Goal: Task Accomplishment & Management: Manage account settings

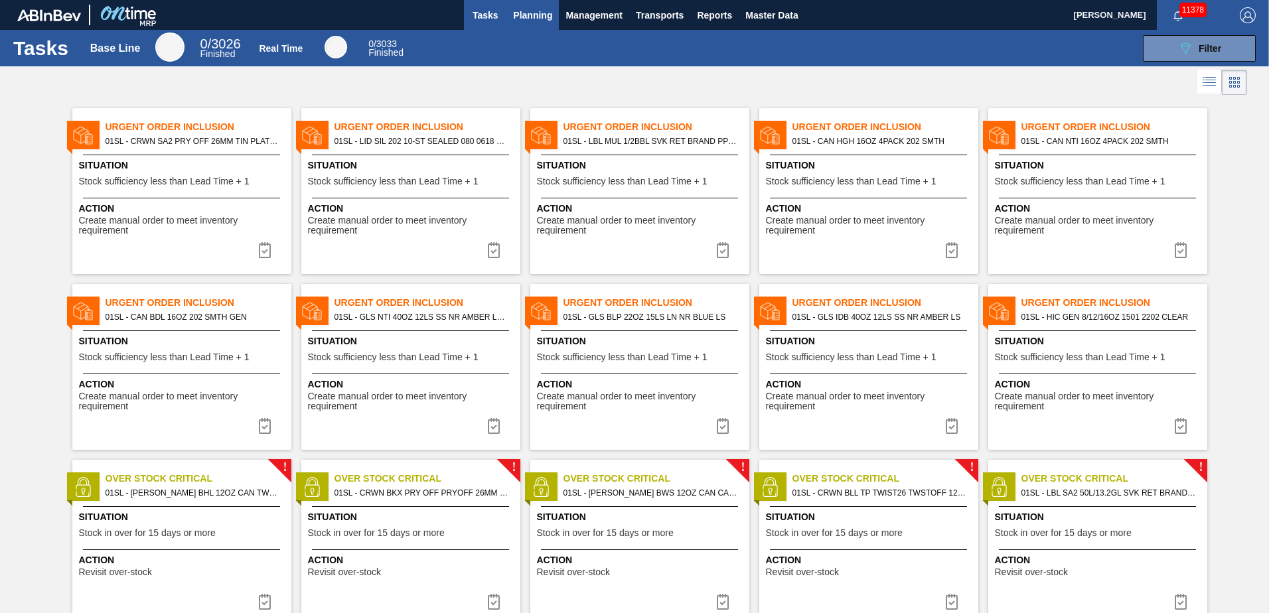
click at [554, 19] on button "Planning" at bounding box center [532, 15] width 52 height 30
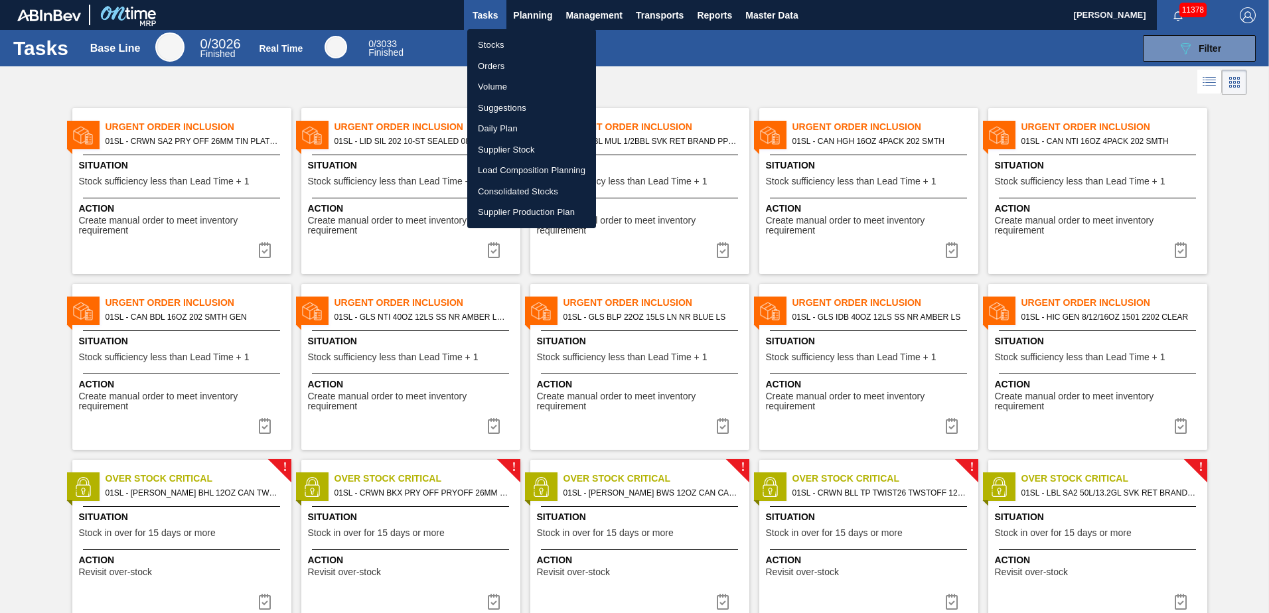
click at [534, 19] on div at bounding box center [634, 306] width 1269 height 613
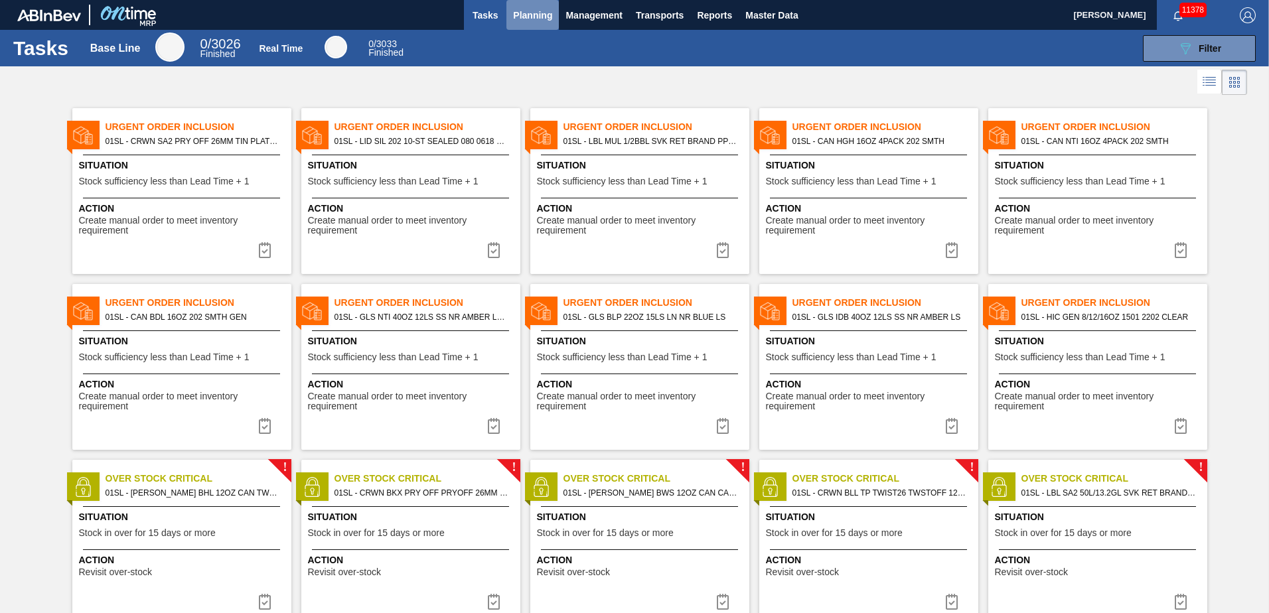
click at [537, 14] on span "Planning" at bounding box center [532, 15] width 39 height 16
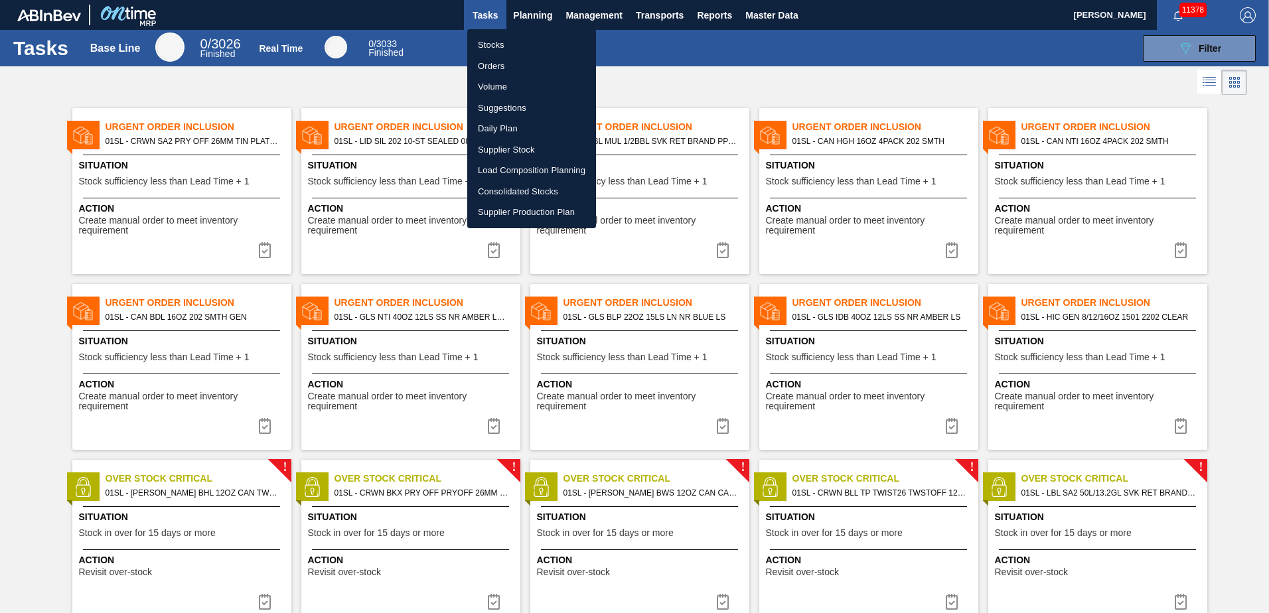
click at [517, 164] on li "Load Composition Planning" at bounding box center [531, 170] width 129 height 21
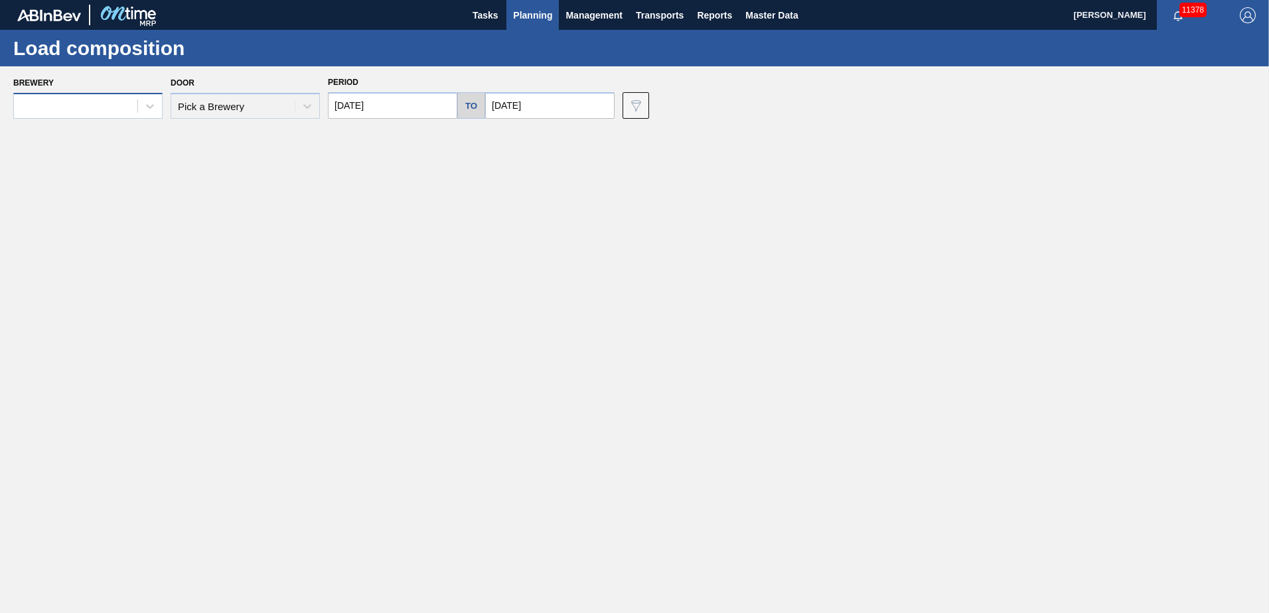
click at [127, 113] on div at bounding box center [75, 106] width 123 height 19
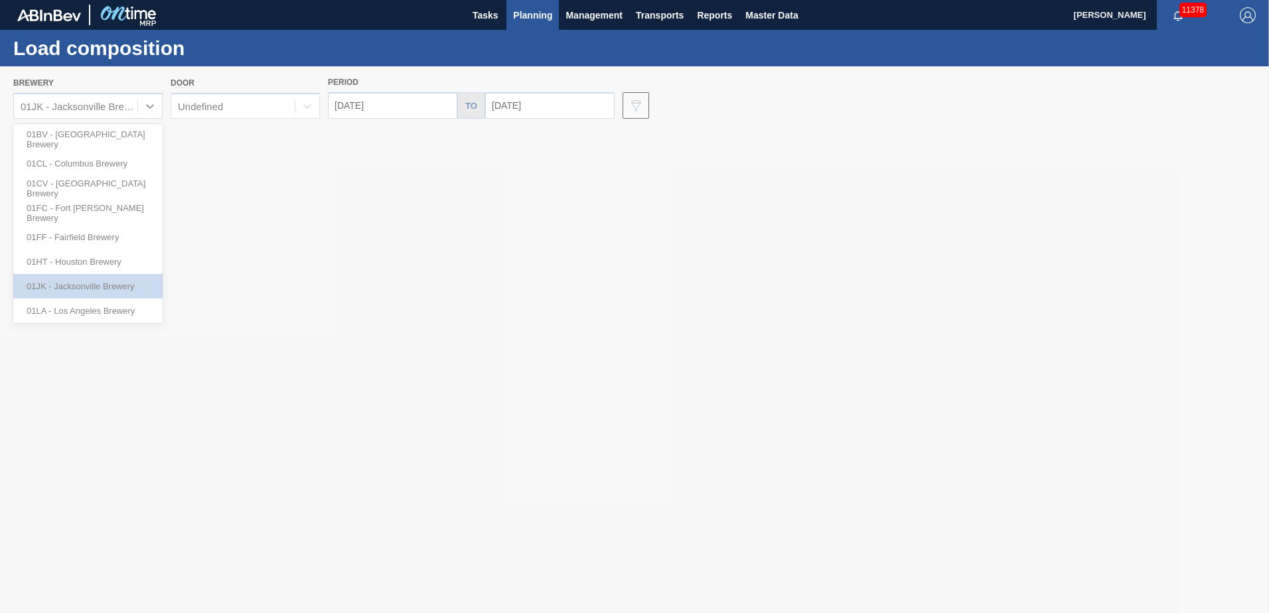
click at [324, 72] on div at bounding box center [634, 339] width 1269 height 547
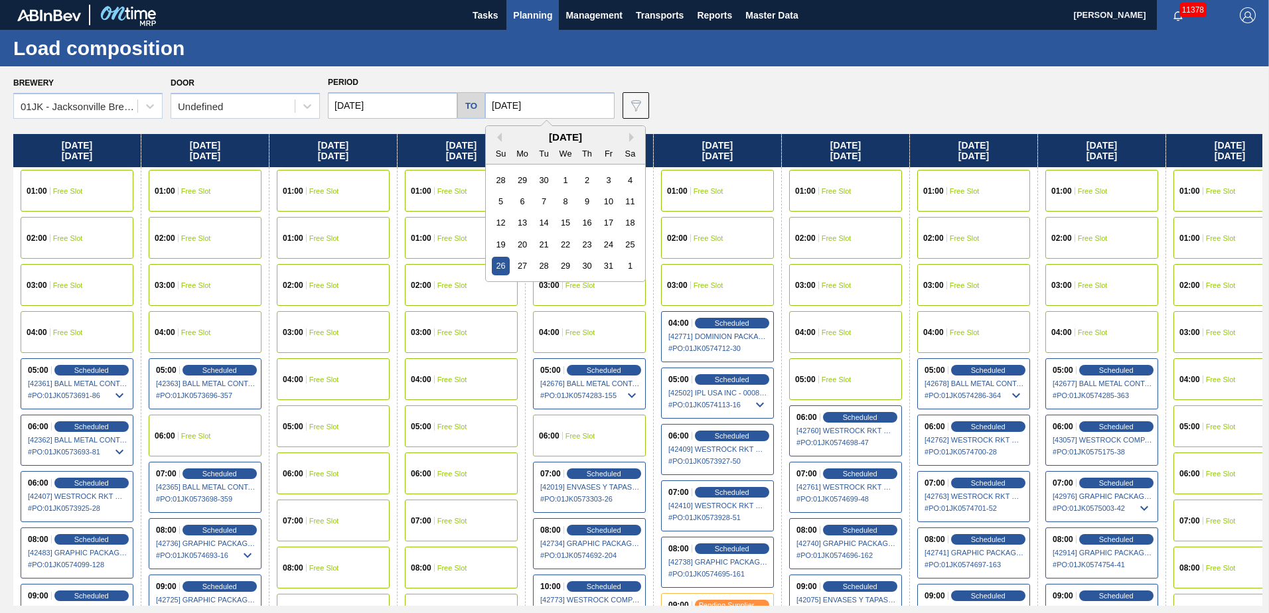
click at [525, 115] on input "[DATE]" at bounding box center [549, 105] width 129 height 27
click at [544, 178] on div "30" at bounding box center [544, 180] width 18 height 18
type input "[DATE]"
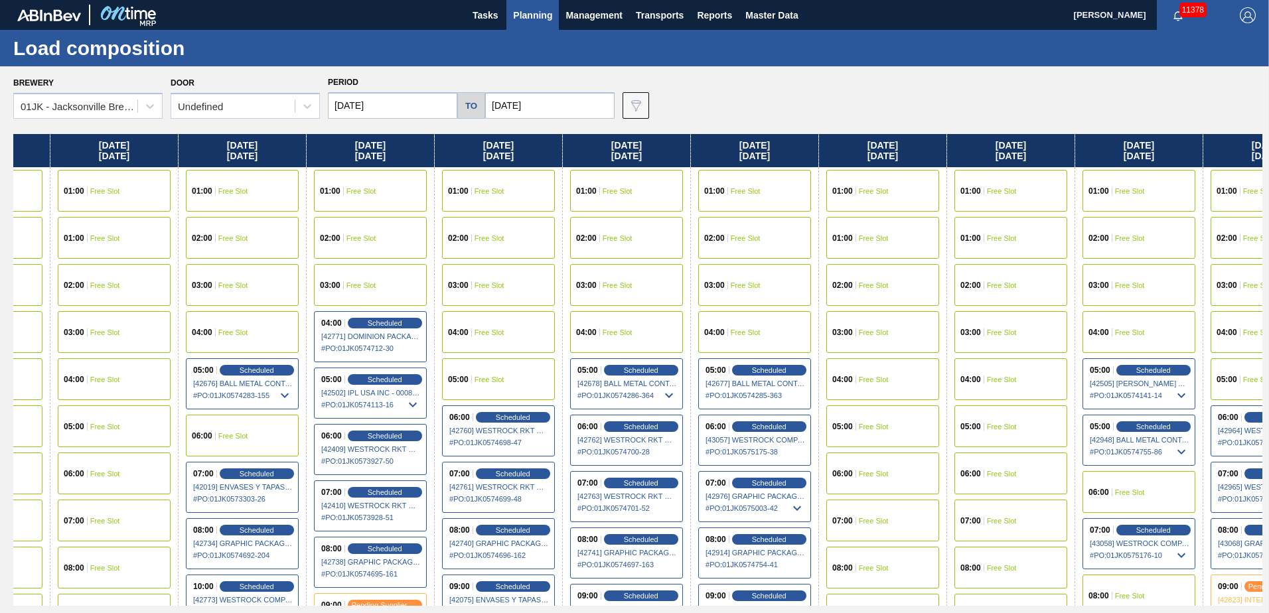
drag, startPoint x: 666, startPoint y: 293, endPoint x: 308, endPoint y: 271, distance: 359.0
click at [308, 271] on div "[DATE] 01:00 Free Slot 02:00 Free Slot 03:00 Free Slot 04:00 Free Slot 05:00 Sc…" at bounding box center [637, 370] width 1249 height 472
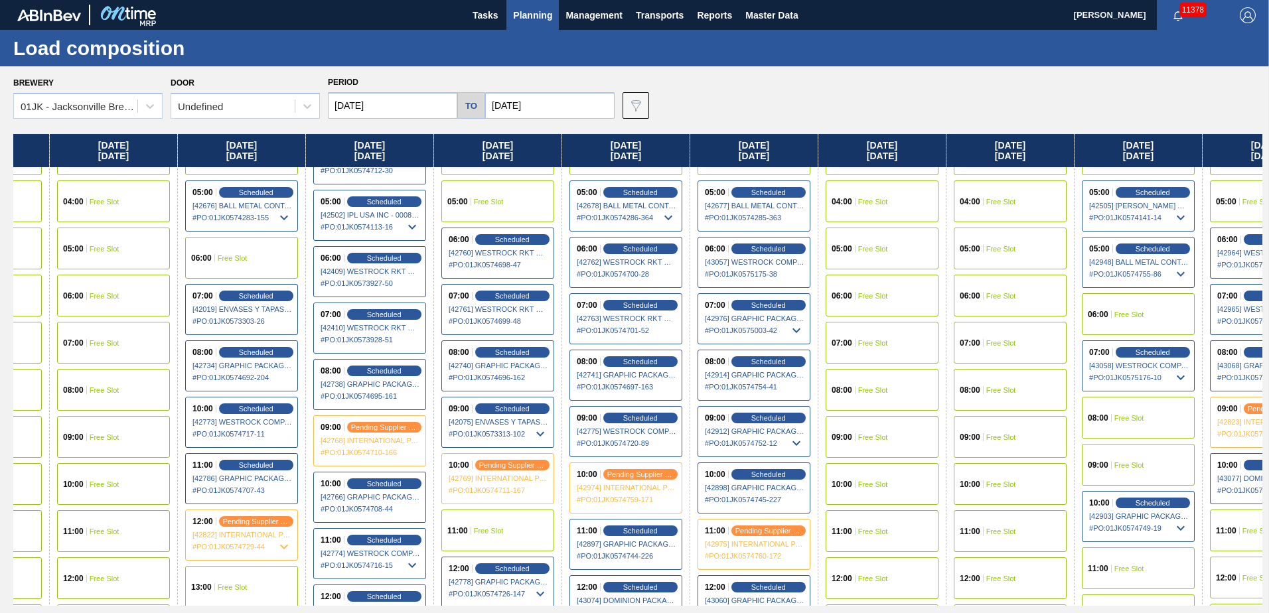
scroll to position [199, 348]
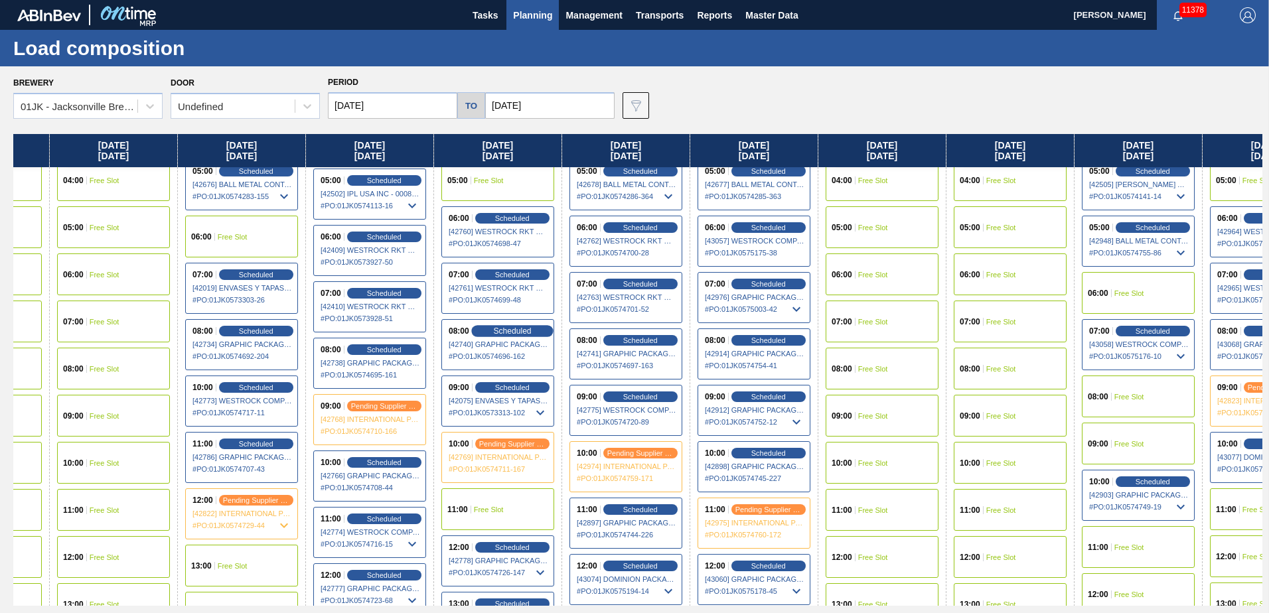
click at [498, 331] on span "Scheduled" at bounding box center [512, 330] width 38 height 9
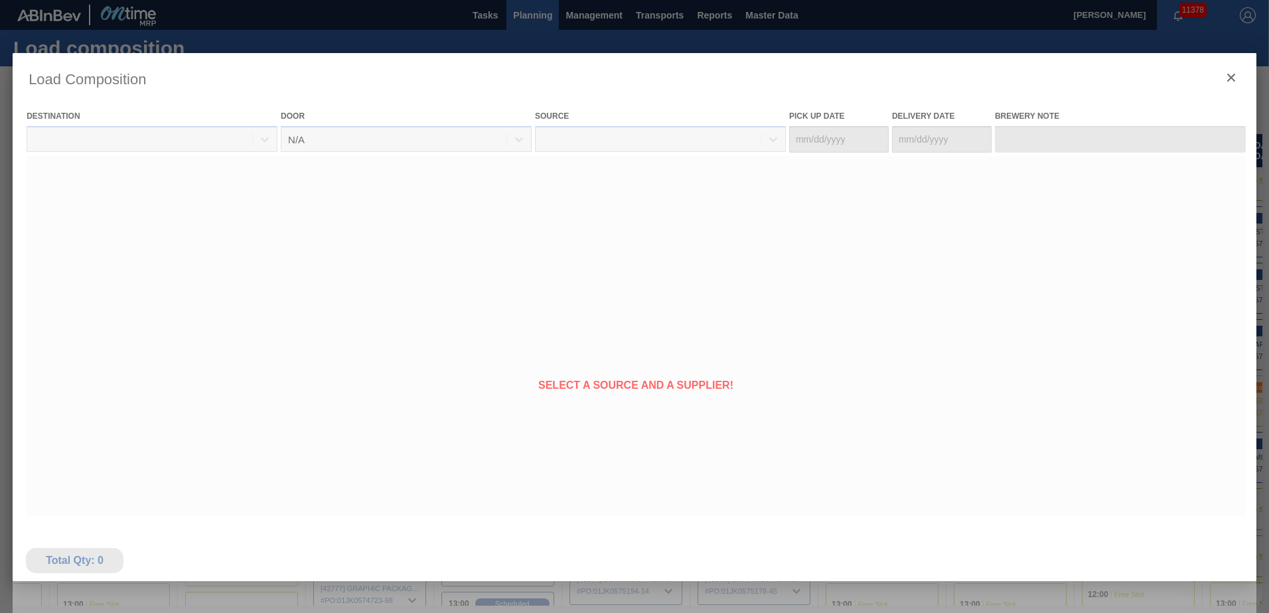
type Date "[DATE]"
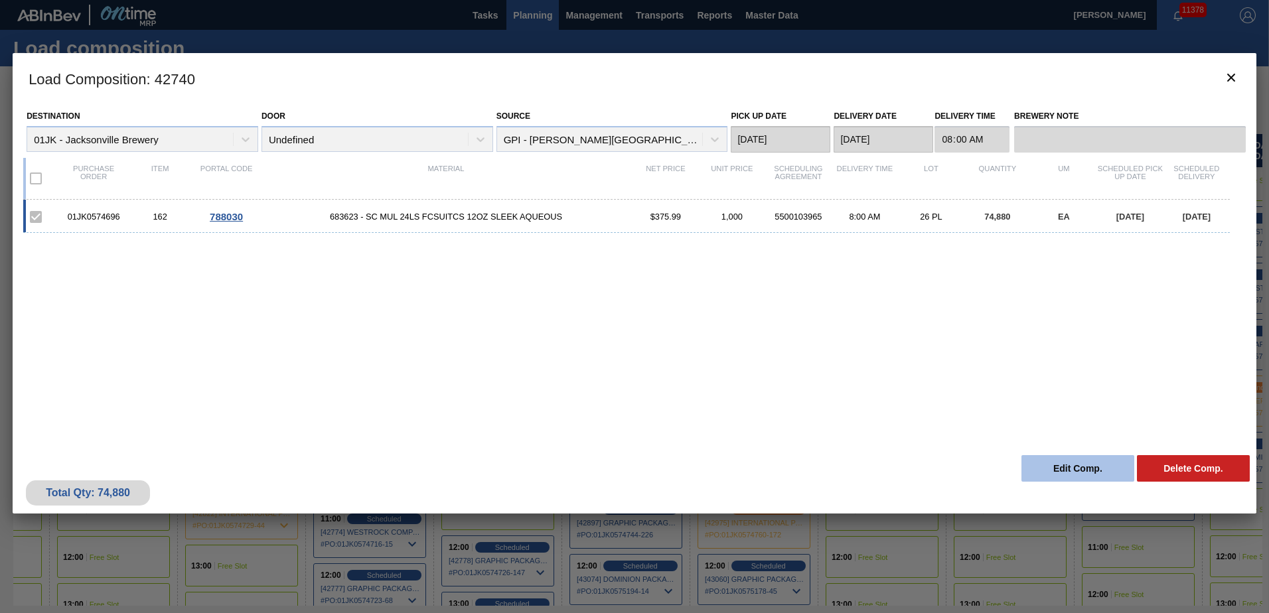
click at [1089, 461] on button "Edit Comp." at bounding box center [1077, 468] width 113 height 27
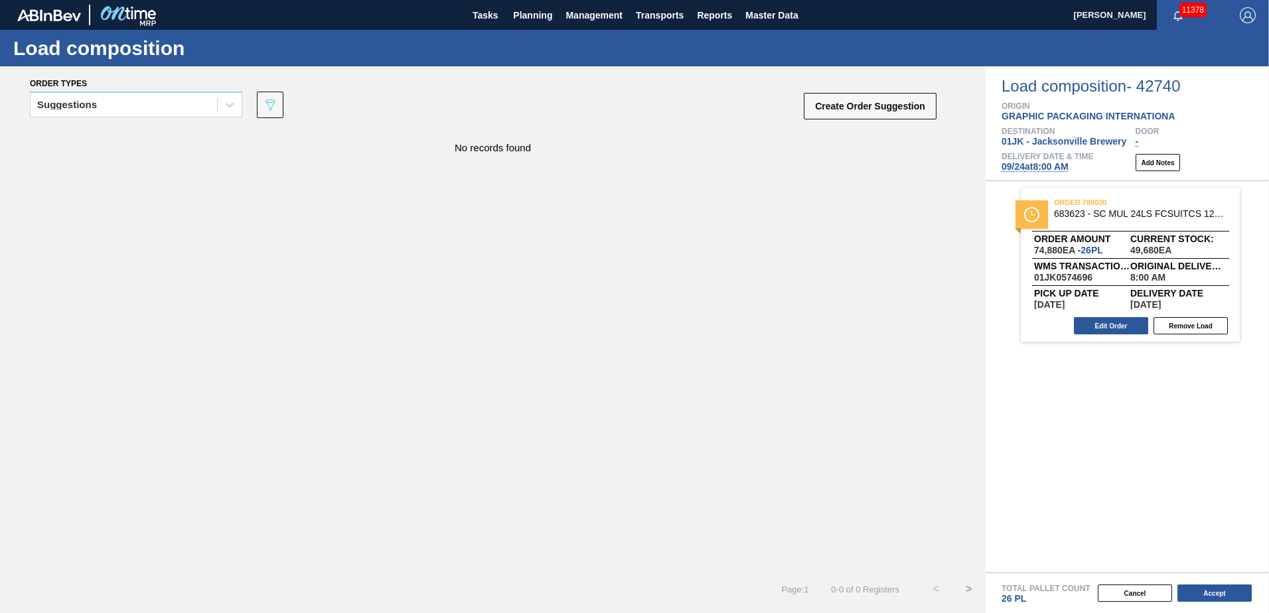
drag, startPoint x: 1118, startPoint y: 330, endPoint x: 1121, endPoint y: 353, distance: 22.7
click at [1121, 353] on div "order 788030 683623 - SC MUL 24LS FCSUITCS 12OZ SLEEK AQUEOUS Order amount 74,8…" at bounding box center [1126, 376] width 283 height 391
click at [1115, 337] on div "order 788030 683623 - SC MUL 24LS FCSUITCS 12OZ SLEEK AQUEOUS Order amount 74,8…" at bounding box center [1129, 265] width 219 height 154
click at [1106, 316] on div "Edit Order Remove Load" at bounding box center [1124, 326] width 208 height 20
click at [1100, 330] on button "Edit Order" at bounding box center [1111, 325] width 74 height 17
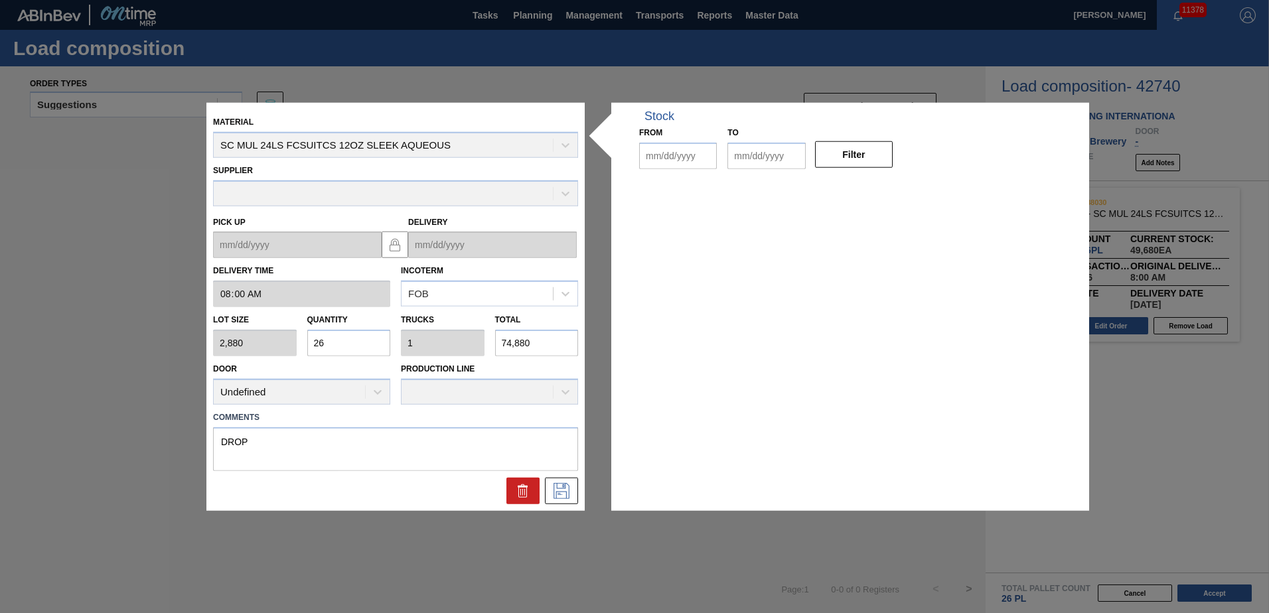
type input "08:00:00"
type input "2,880"
type input "26"
type input "1"
type input "74,880"
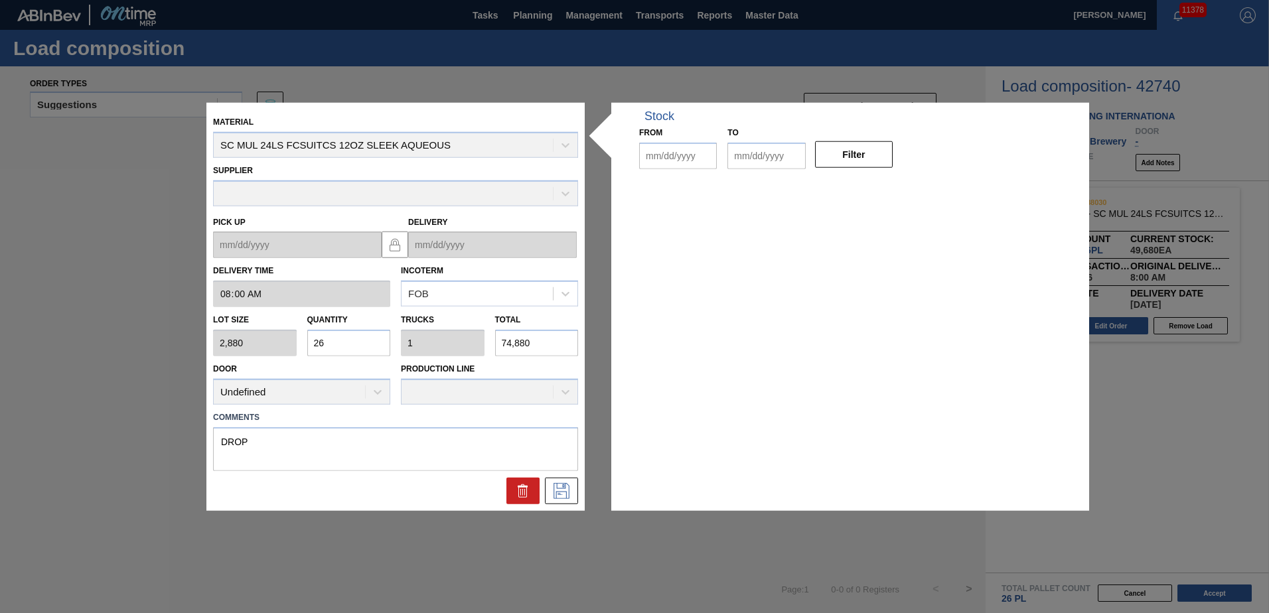
type textarea "DROP"
type up "[DATE]"
type input "[DATE]"
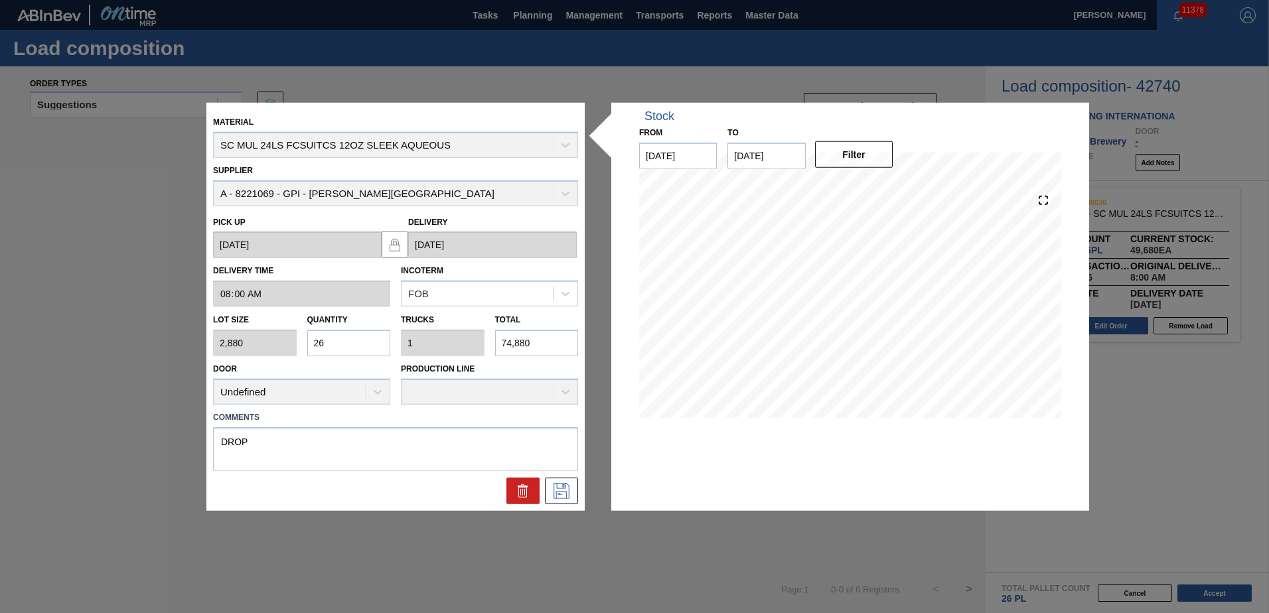
click at [568, 341] on input "74,880" at bounding box center [537, 343] width 84 height 27
type input "0.002"
type input "0"
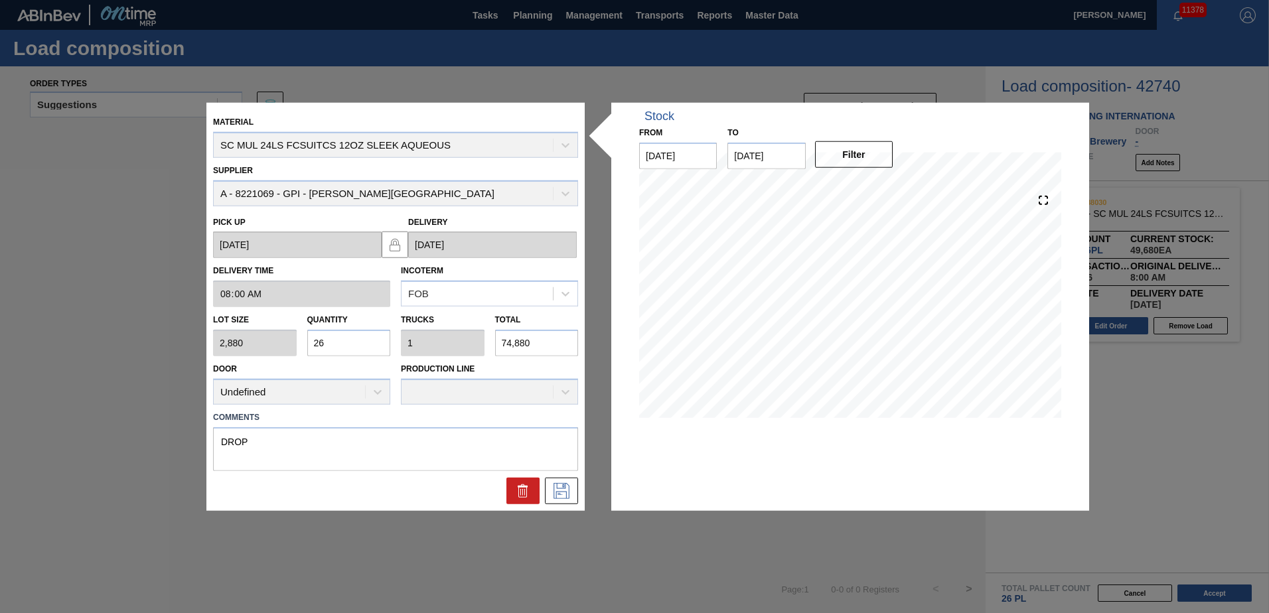
type input "7"
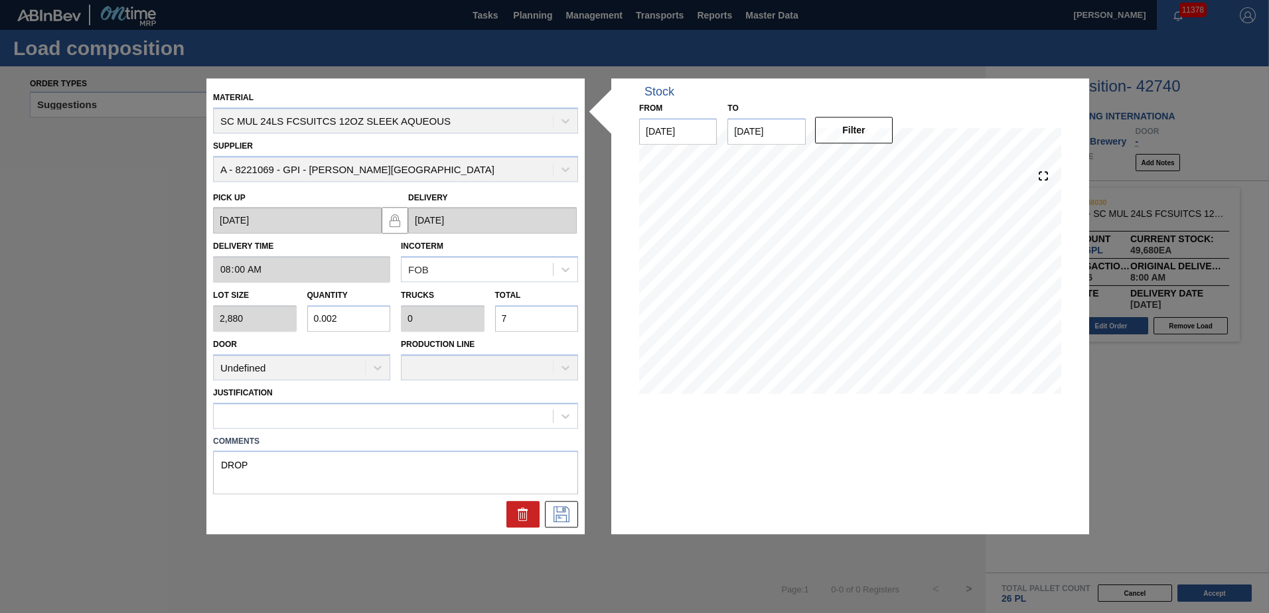
type input "0.025"
type input "0.001"
type input "73"
type input "0.257"
type input "0.01"
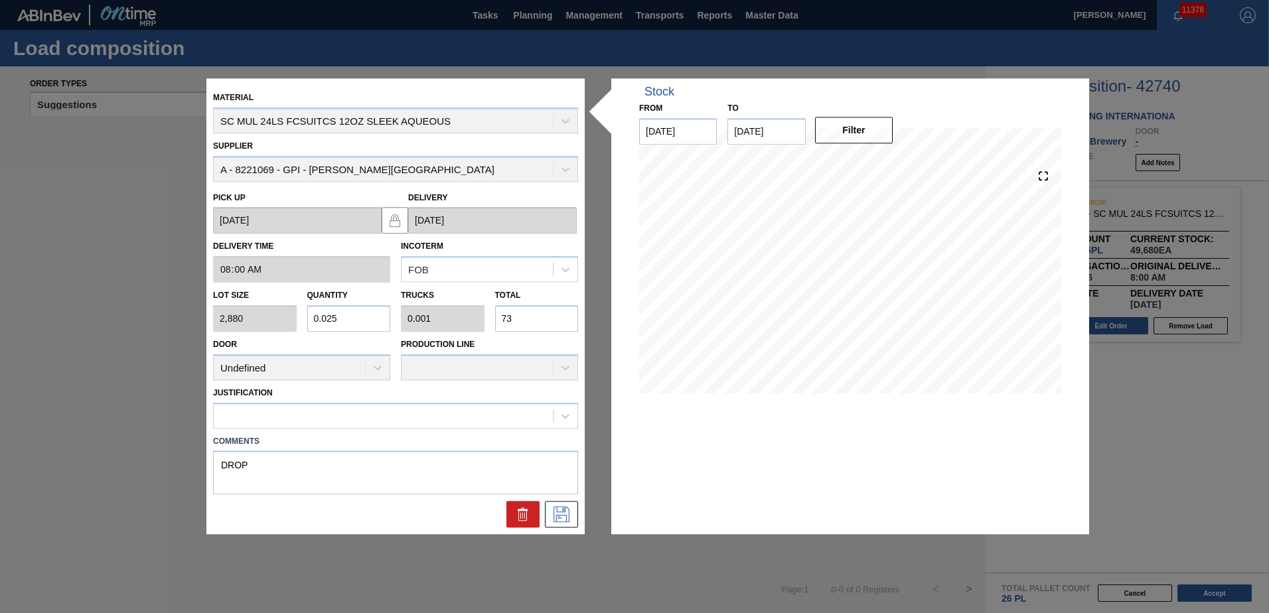
type input "739"
type input "2.569"
type input "0.099"
type input "7,398"
type input "25.688"
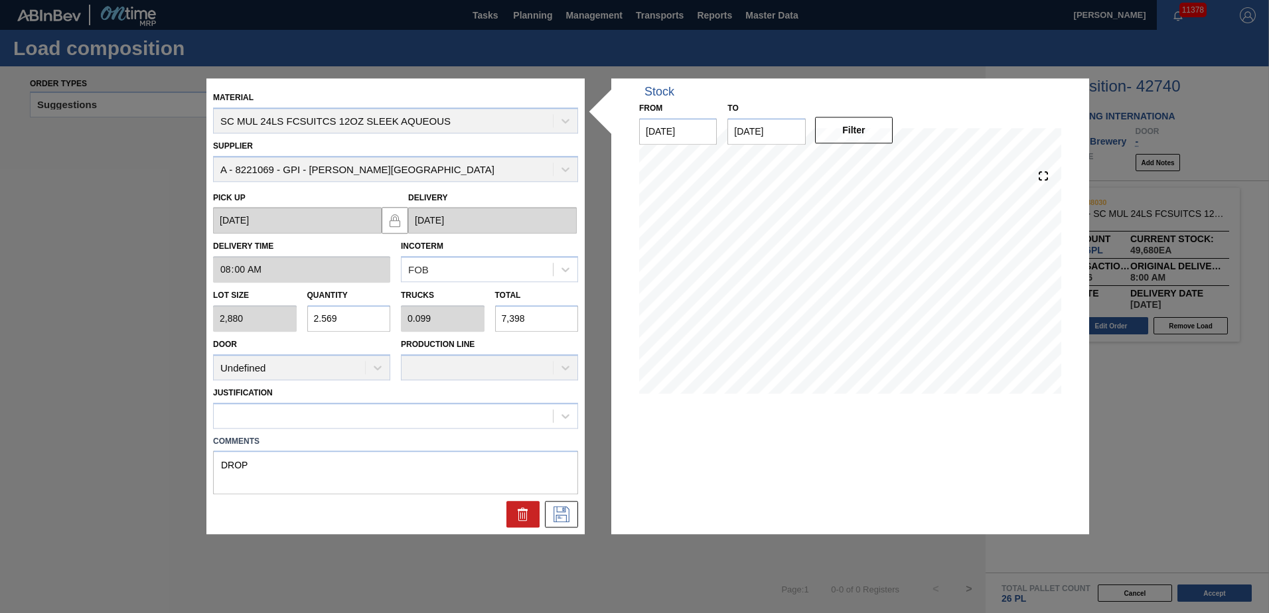
type input "0.988"
type input "73,980"
click at [569, 514] on icon at bounding box center [561, 515] width 16 height 16
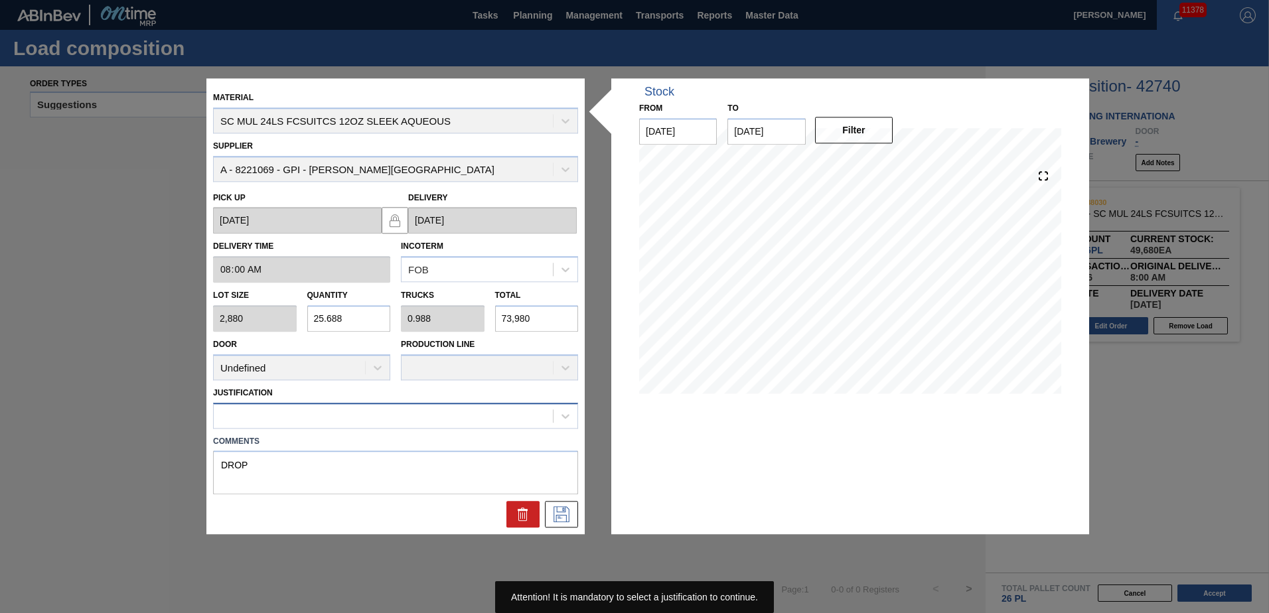
click at [473, 423] on div at bounding box center [383, 415] width 339 height 19
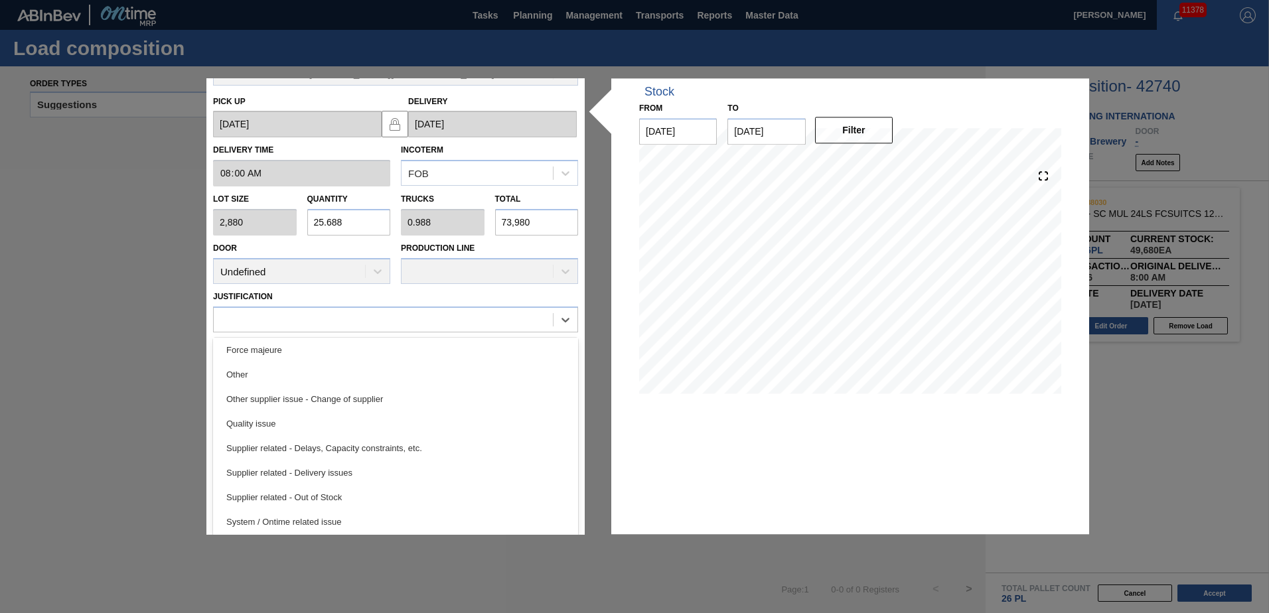
scroll to position [99, 0]
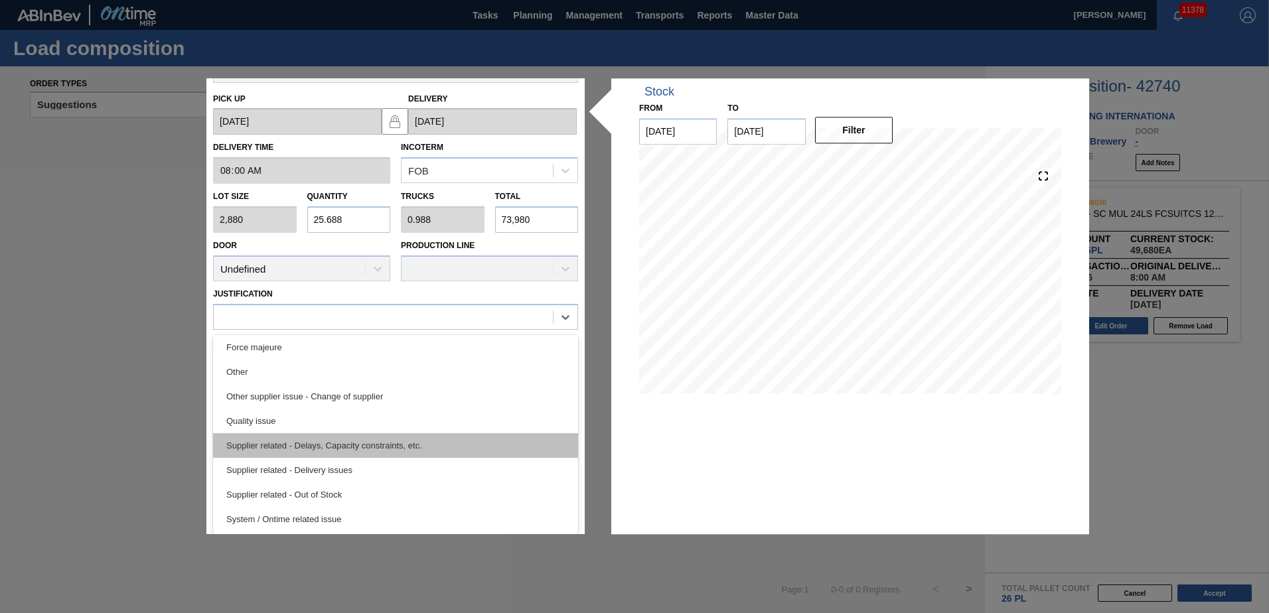
click at [358, 450] on div "Supplier related - Delays, Capacity constraints, etc." at bounding box center [395, 445] width 365 height 25
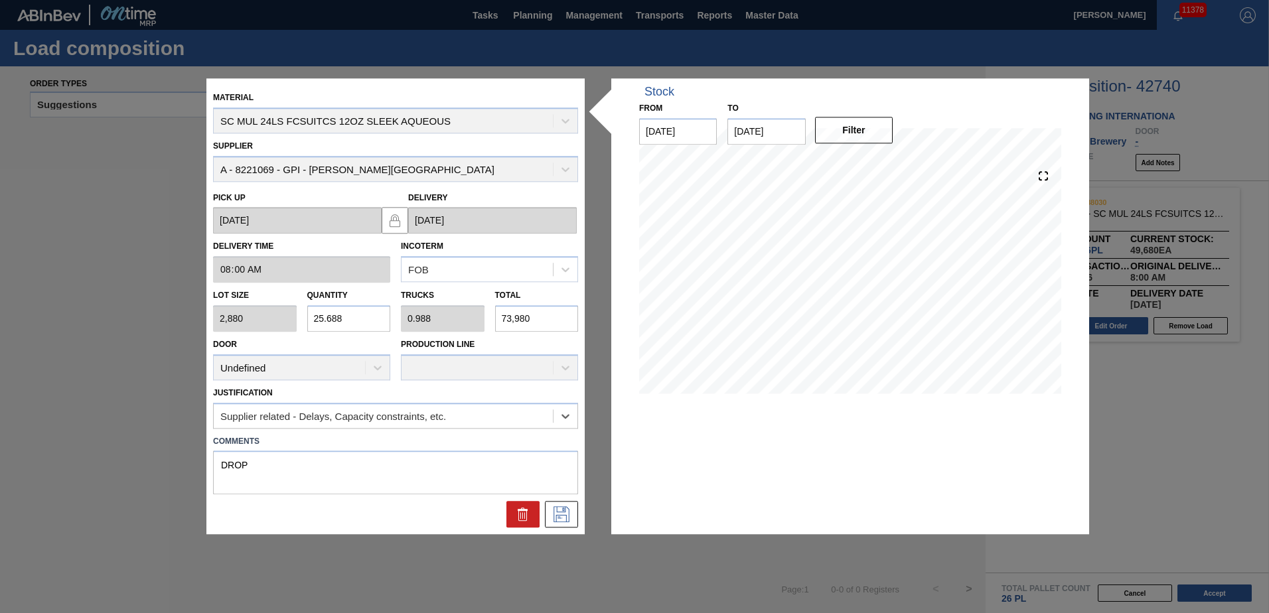
scroll to position [0, 0]
click at [565, 518] on icon at bounding box center [561, 515] width 21 height 16
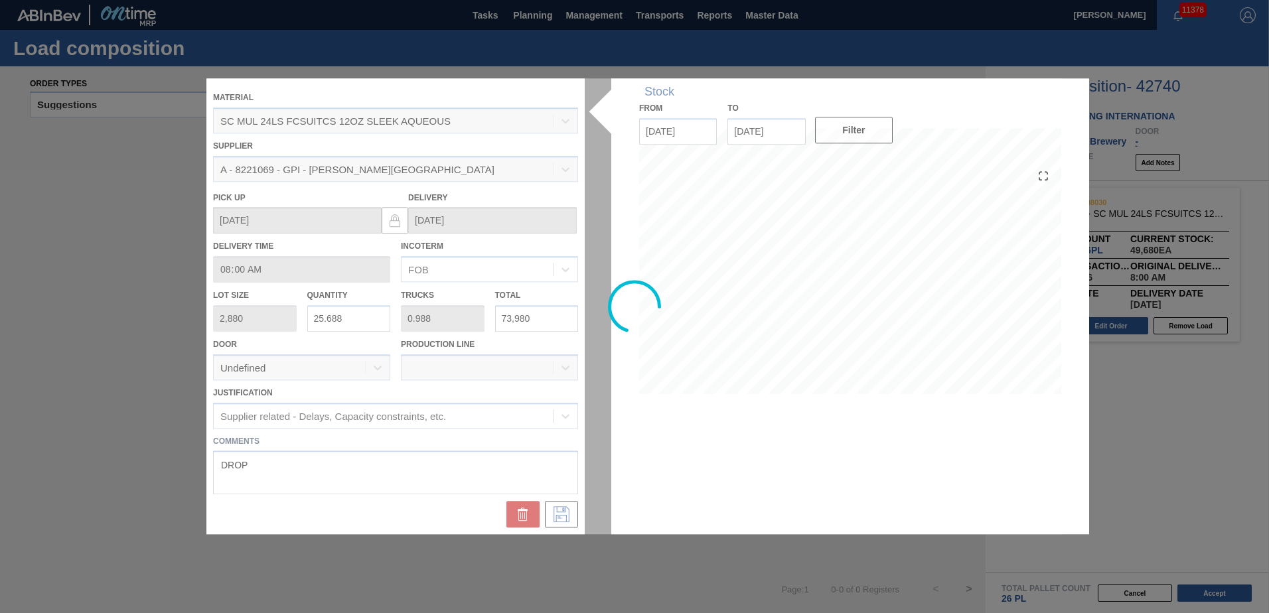
click at [498, 444] on div at bounding box center [634, 306] width 856 height 456
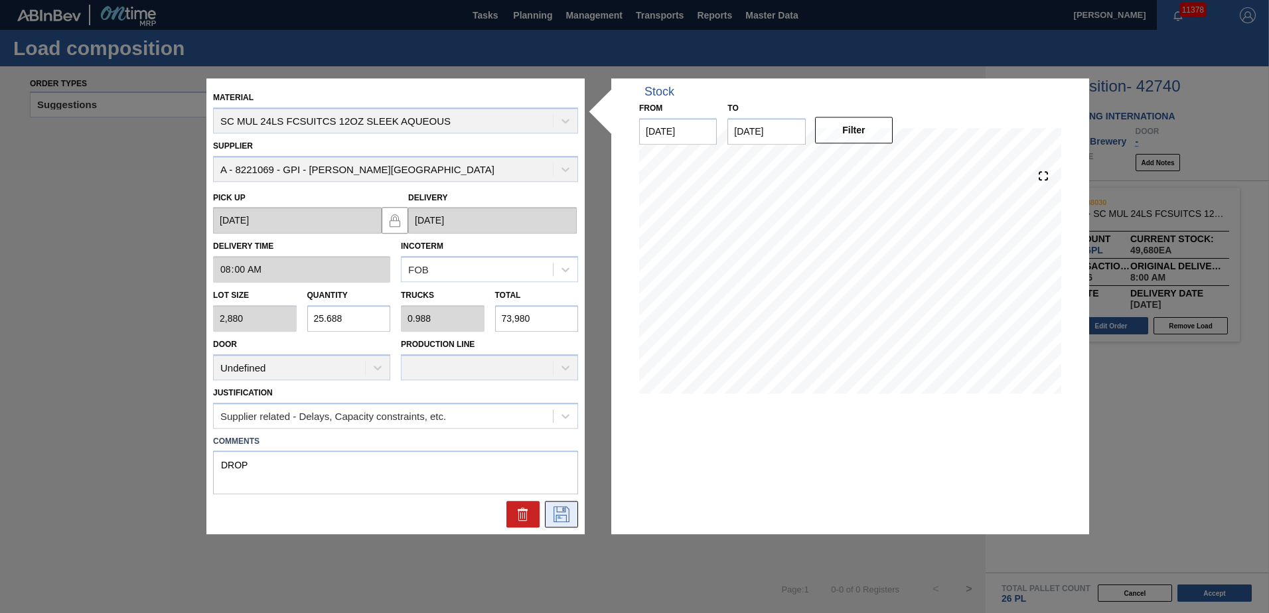
click at [561, 514] on icon at bounding box center [561, 515] width 21 height 16
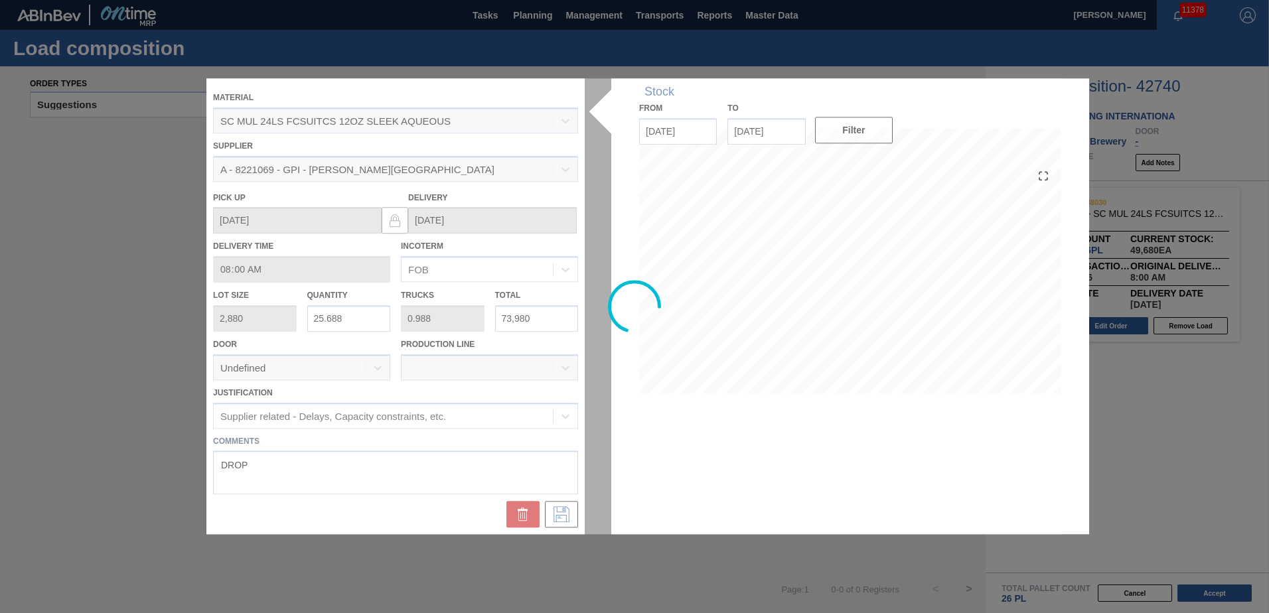
click at [685, 266] on div at bounding box center [634, 306] width 856 height 456
click at [596, 292] on div at bounding box center [634, 306] width 856 height 456
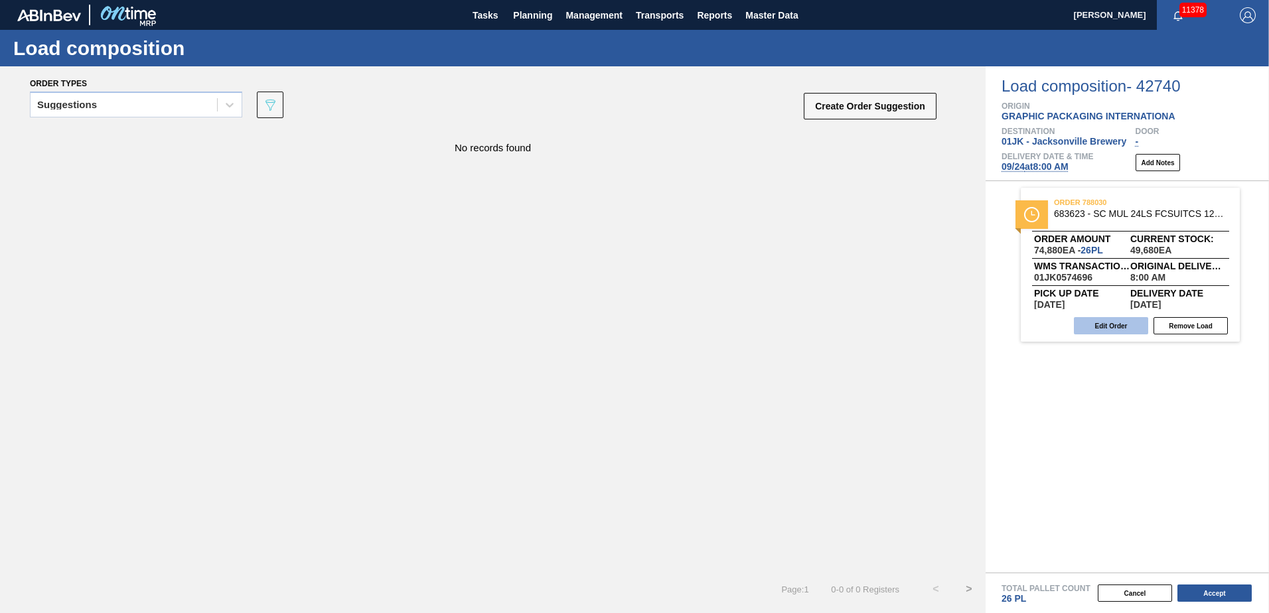
click at [1112, 328] on button "Edit Order" at bounding box center [1111, 325] width 74 height 17
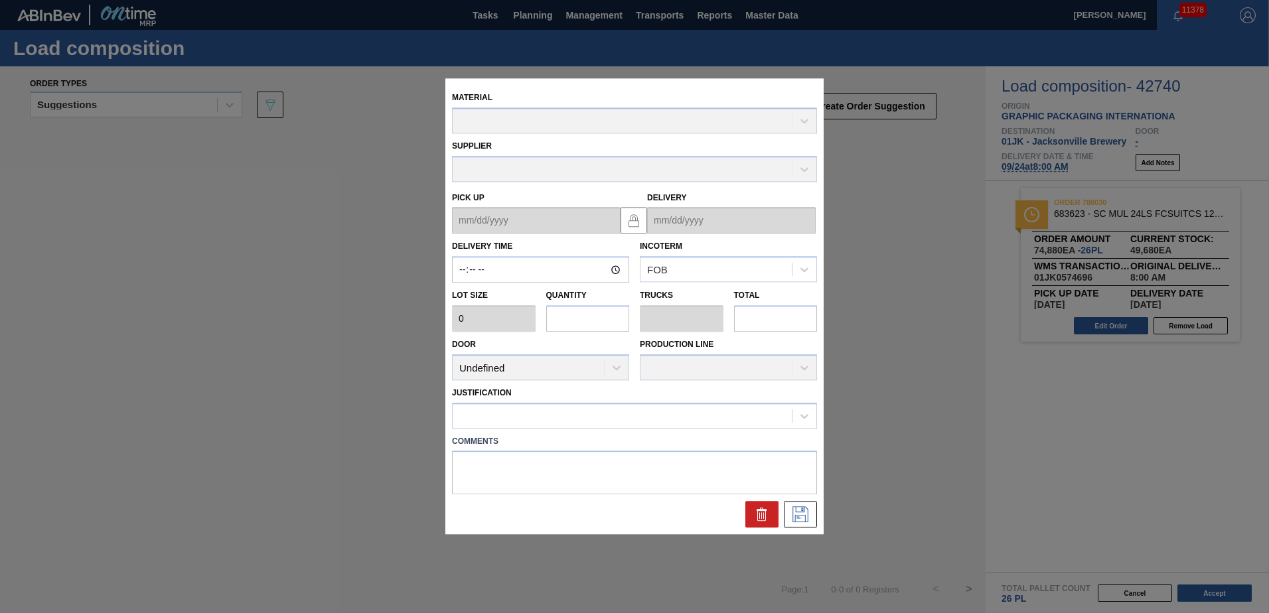
type input "08:00:00"
type input "2,880"
type input "26"
type input "1"
type input "74,880"
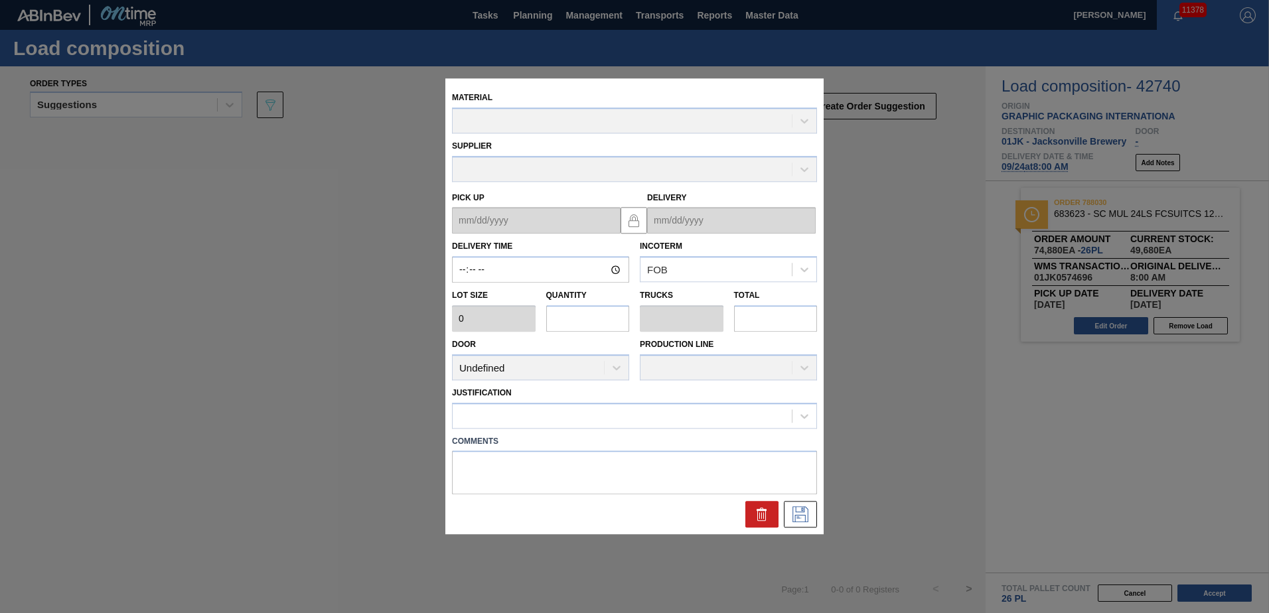
type textarea "DROP"
type up "[DATE]"
type input "[DATE]"
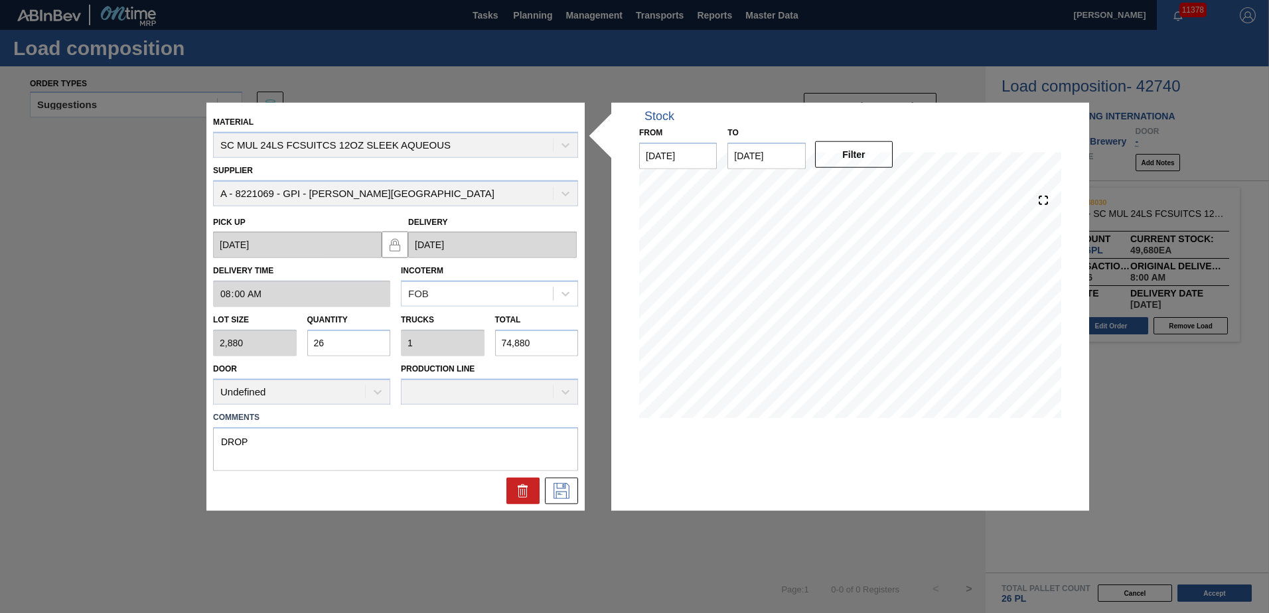
click at [553, 343] on input "74,880" at bounding box center [537, 343] width 84 height 27
type input "0.002"
type input "0"
type input "7"
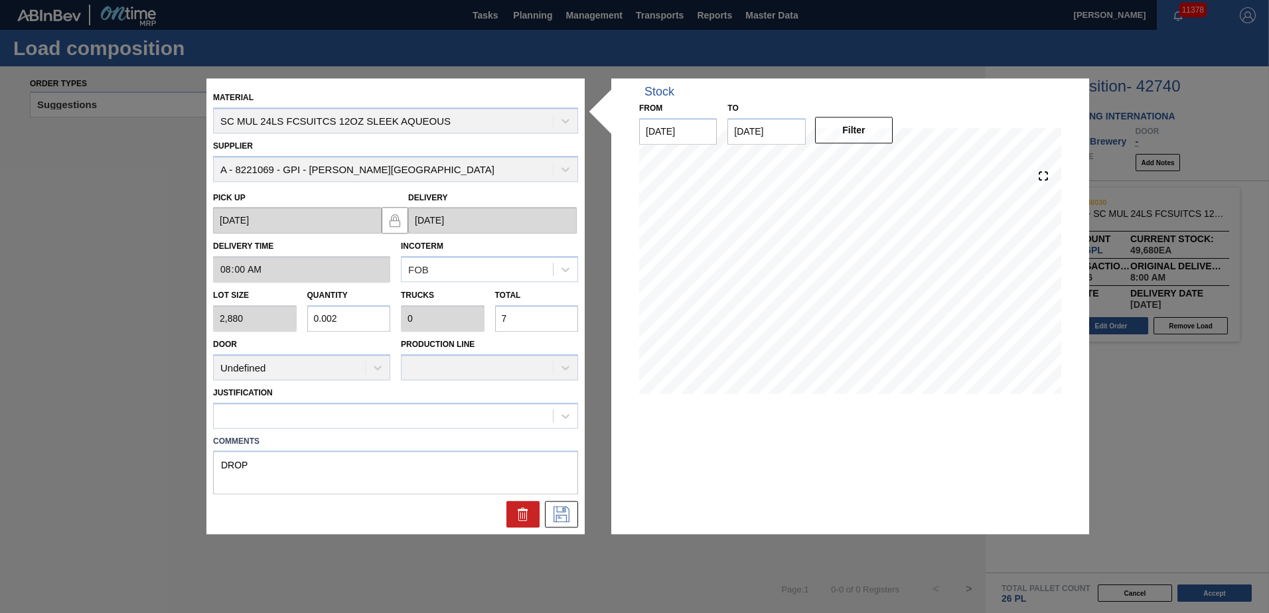
type input "0.025"
type input "0.001"
type input "73"
type input "0.257"
type input "0.01"
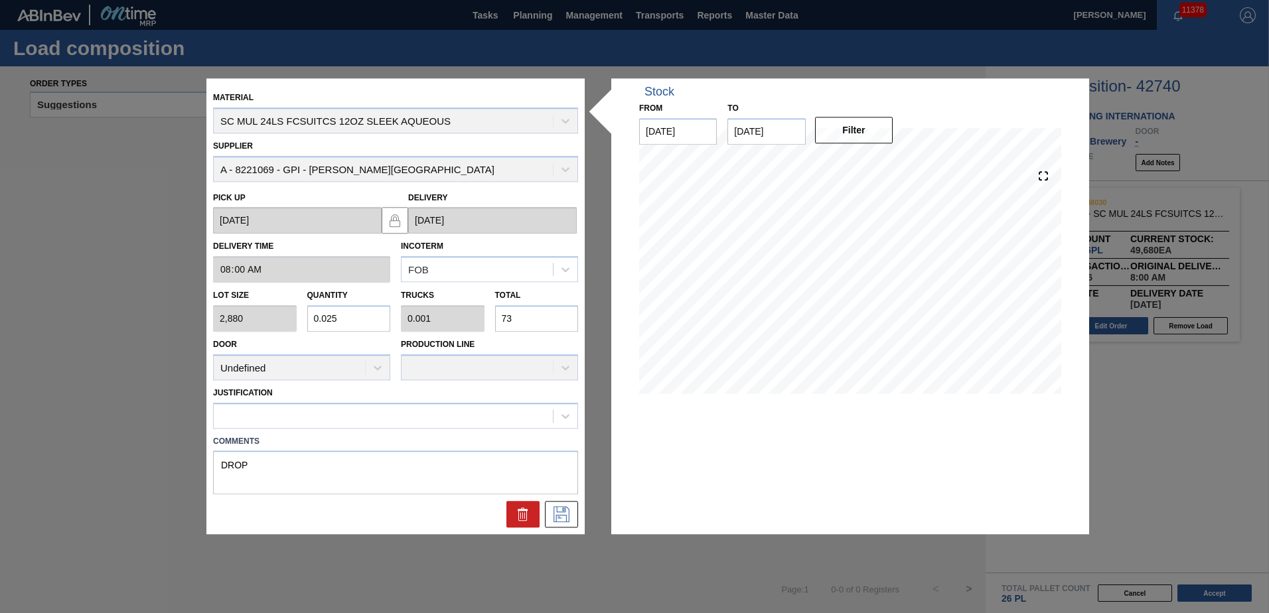
type input "739"
type input "2.569"
type input "0.099"
type input "7,398"
type input "25.688"
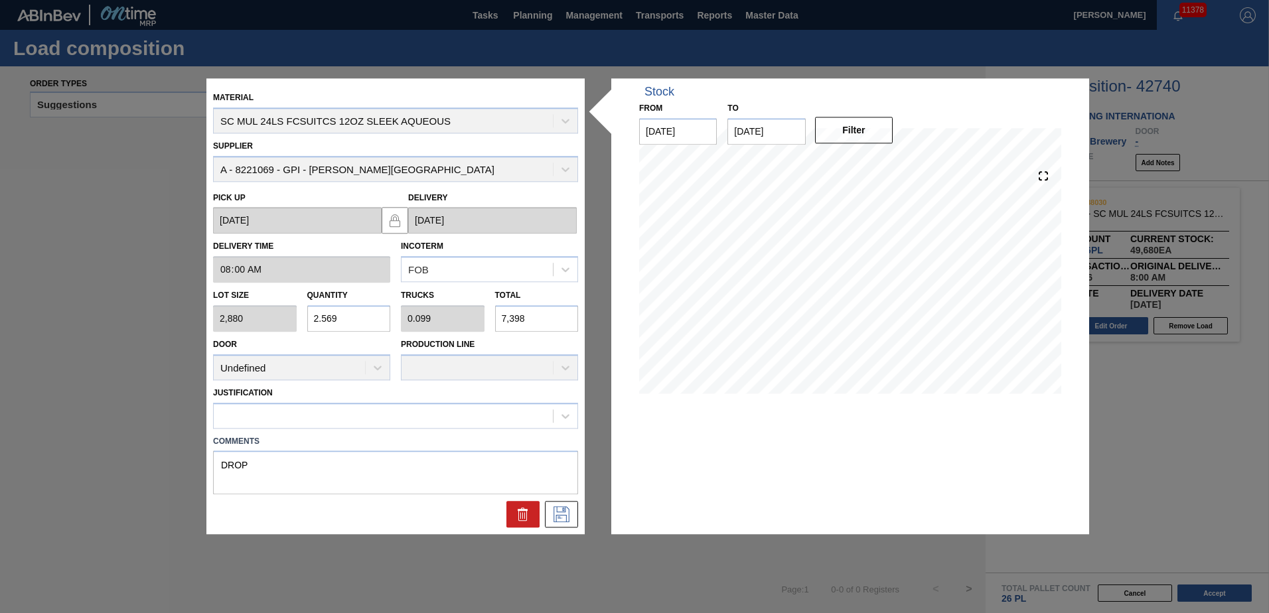
type input "0.988"
type input "73,980"
click at [550, 420] on div at bounding box center [383, 415] width 339 height 19
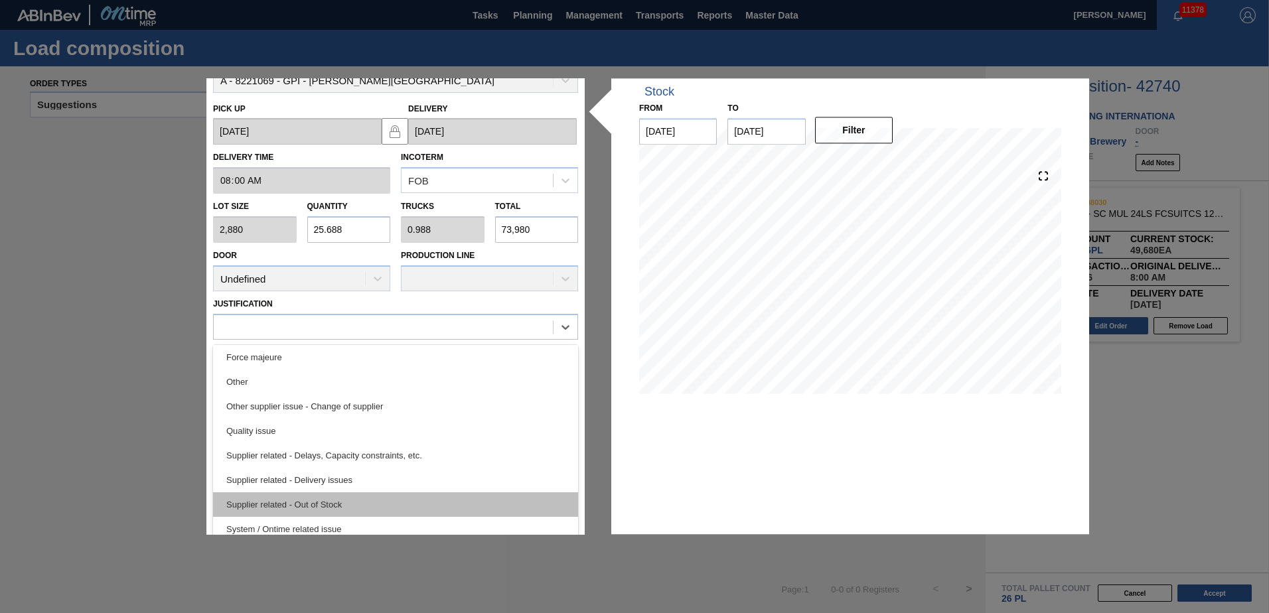
scroll to position [99, 0]
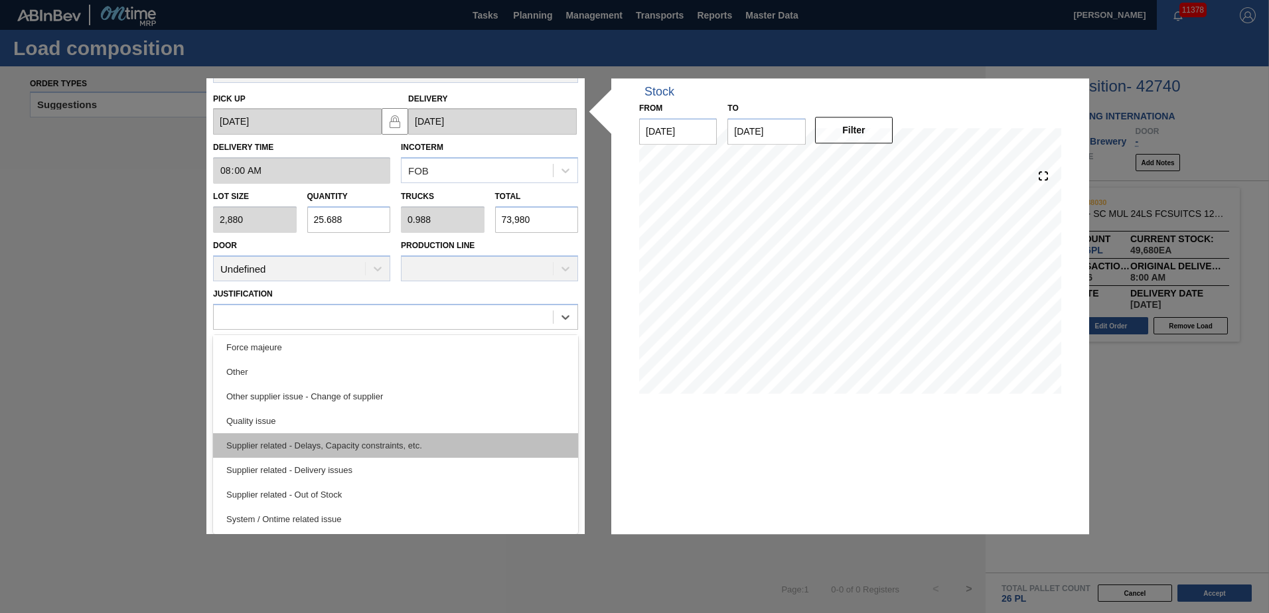
click at [474, 433] on div "Supplier related - Delays, Capacity constraints, etc." at bounding box center [395, 445] width 365 height 25
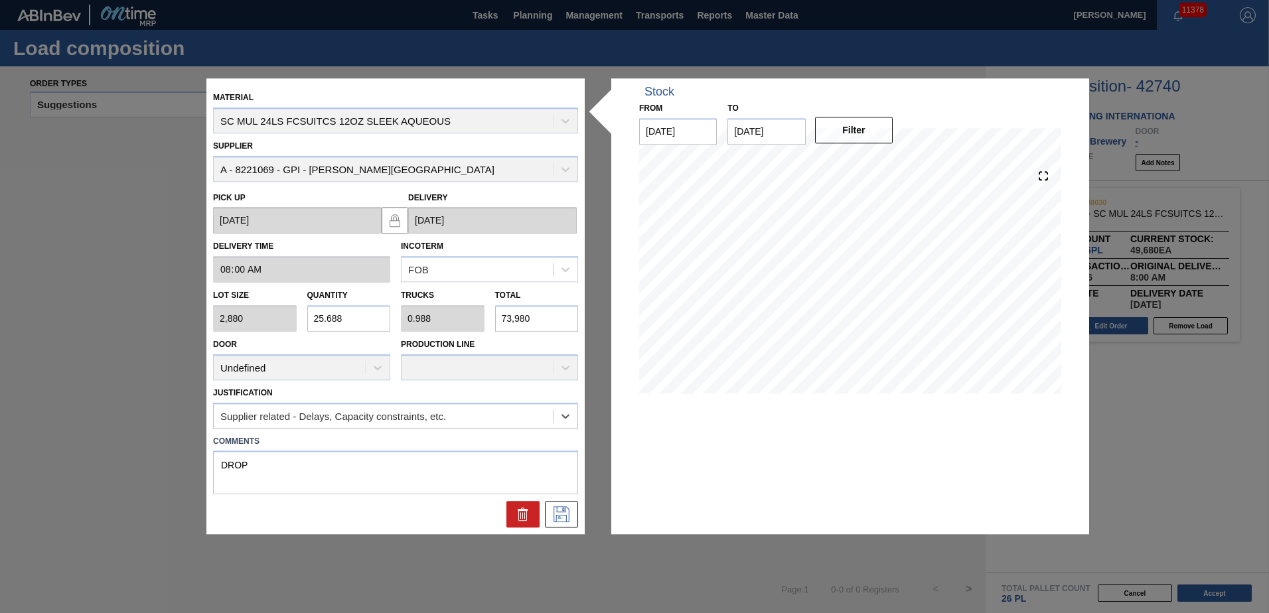
scroll to position [0, 0]
click at [562, 507] on icon at bounding box center [561, 515] width 21 height 16
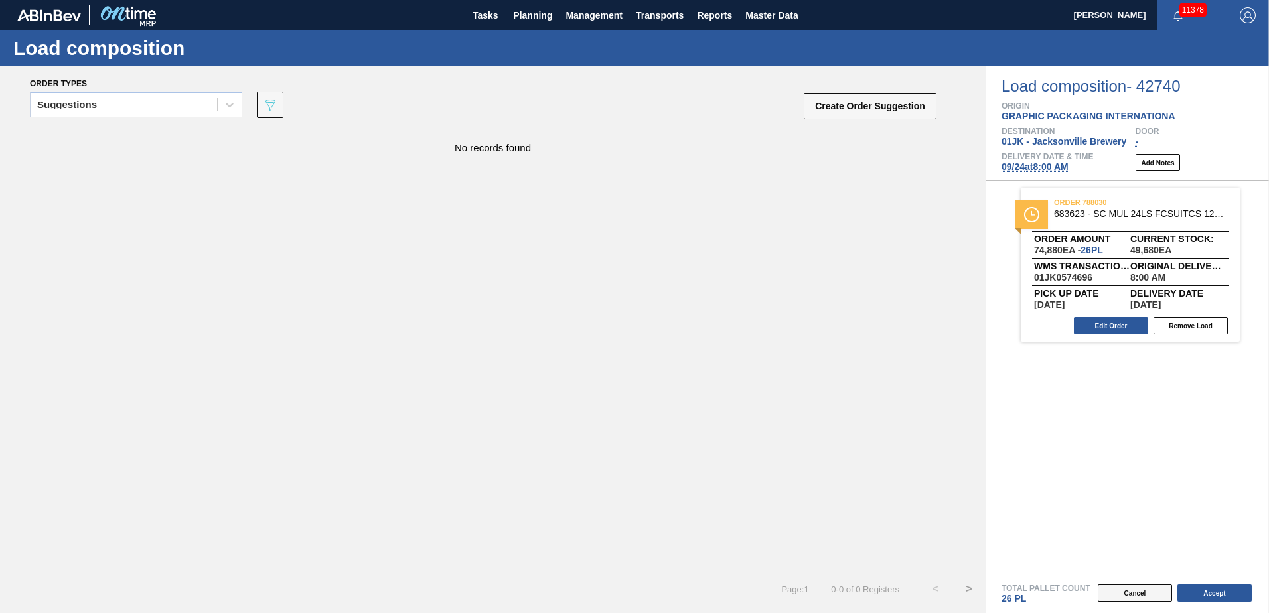
click at [1112, 596] on button "Cancel" at bounding box center [1134, 593] width 74 height 17
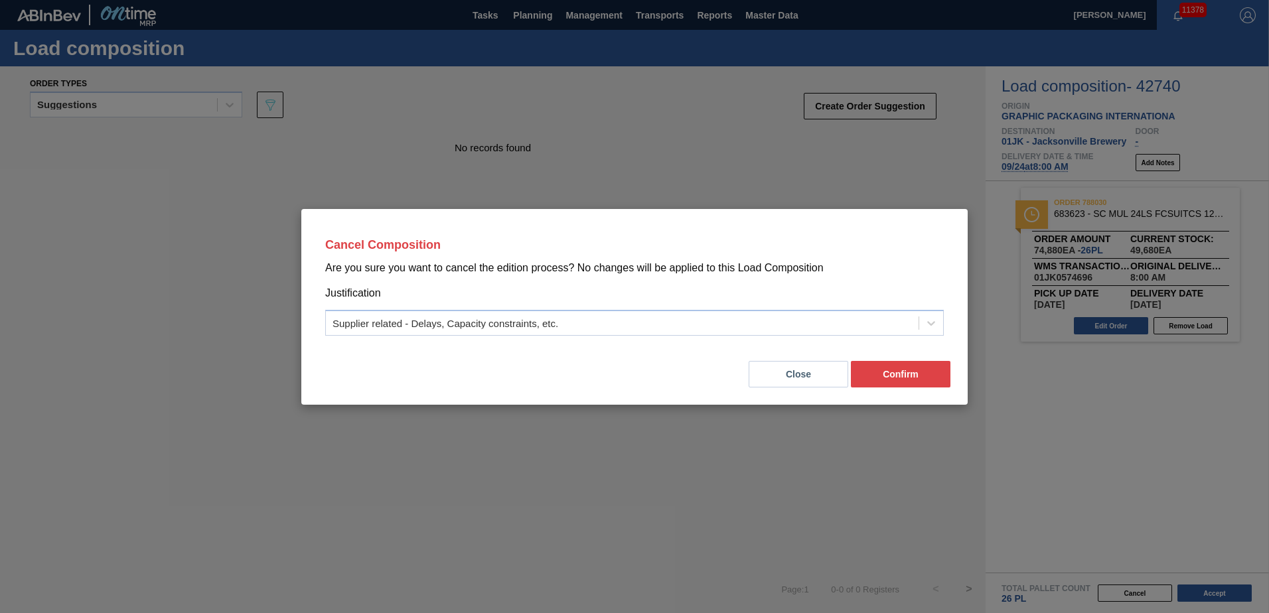
click at [805, 385] on button "Close" at bounding box center [798, 374] width 100 height 27
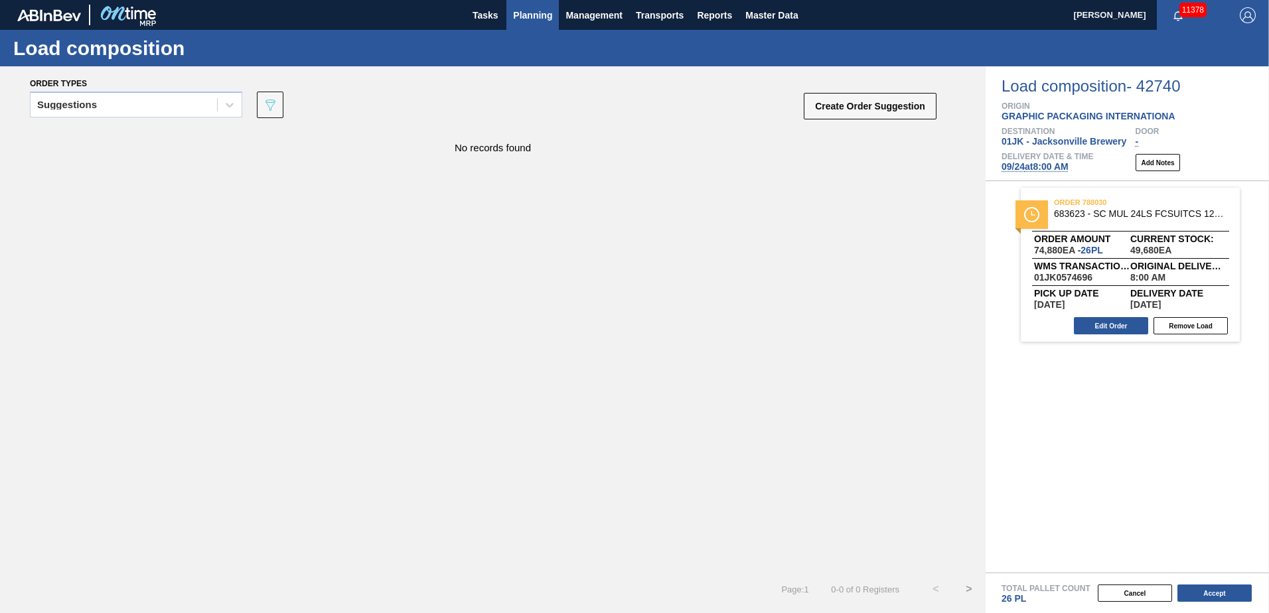
click at [541, 12] on span "Planning" at bounding box center [532, 15] width 39 height 16
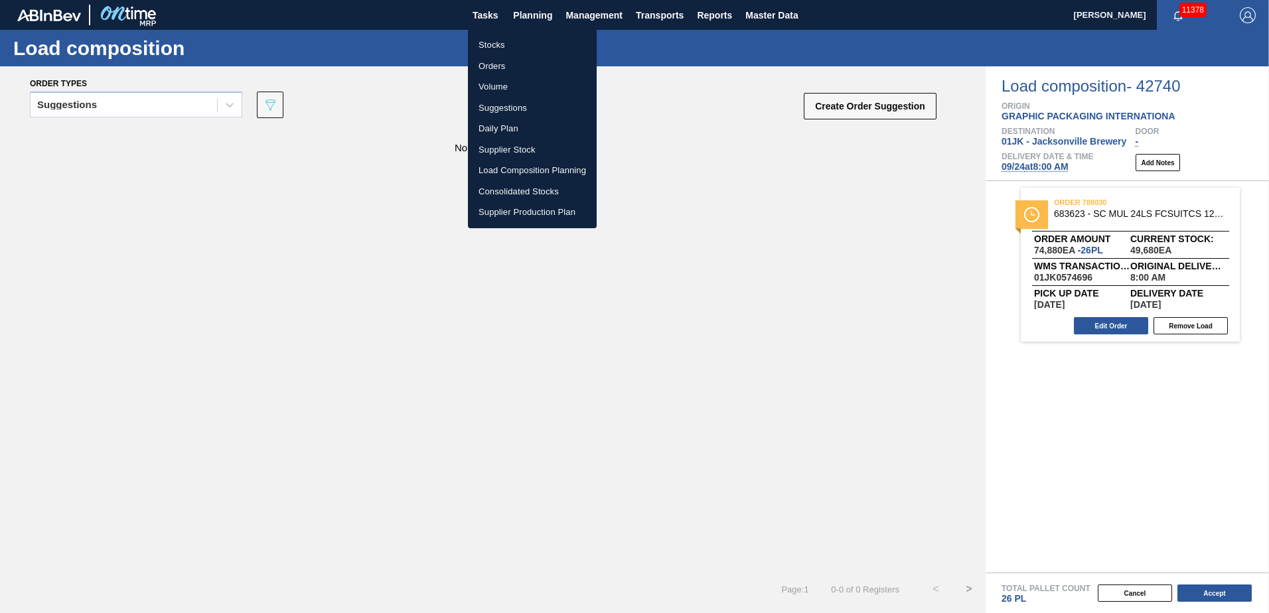
click at [496, 64] on li "Orders" at bounding box center [532, 66] width 129 height 21
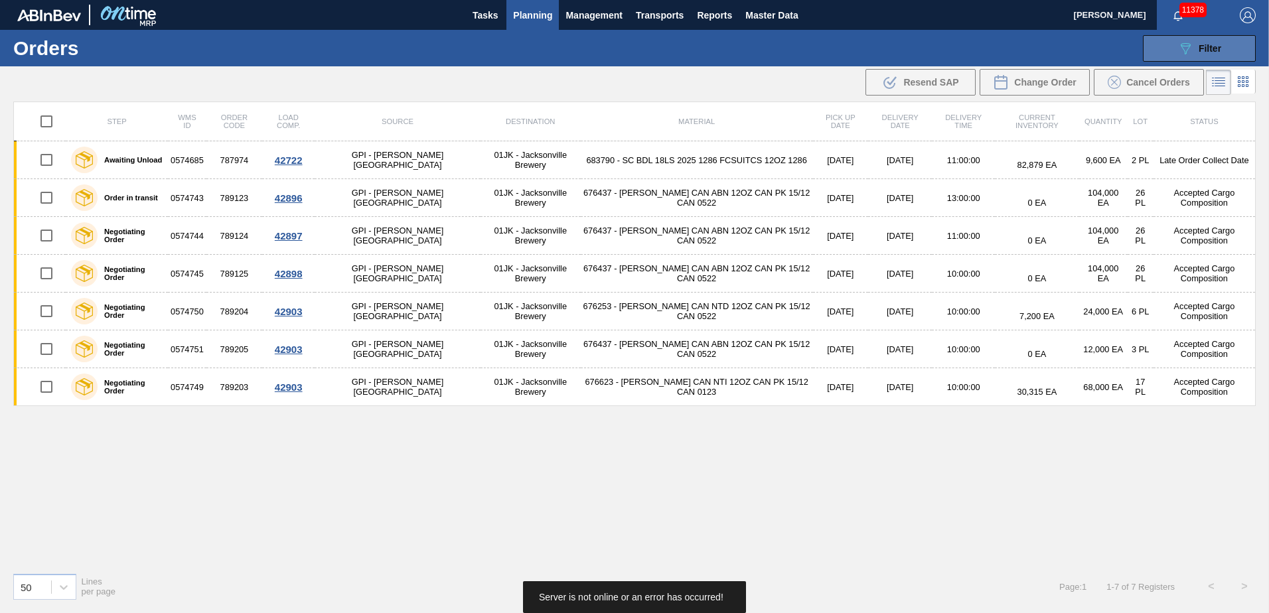
click at [1210, 48] on span "Filter" at bounding box center [1209, 48] width 23 height 11
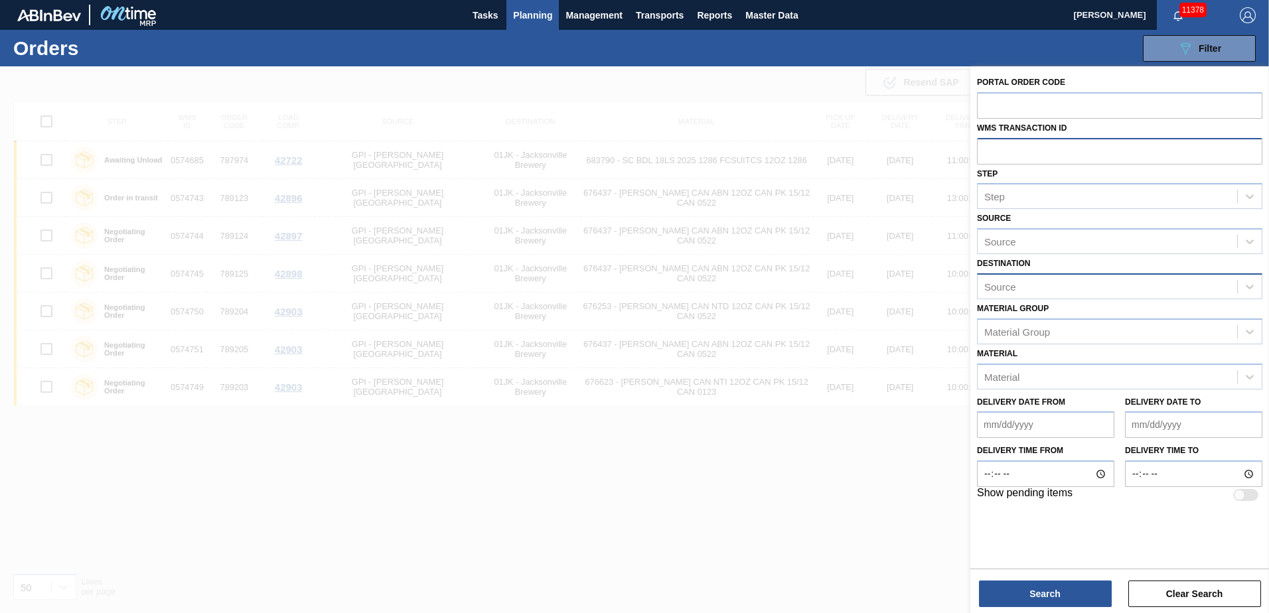
click at [1110, 142] on input "text" at bounding box center [1119, 150] width 285 height 25
click at [1190, 153] on input "text" at bounding box center [1119, 150] width 285 height 25
type input "569296"
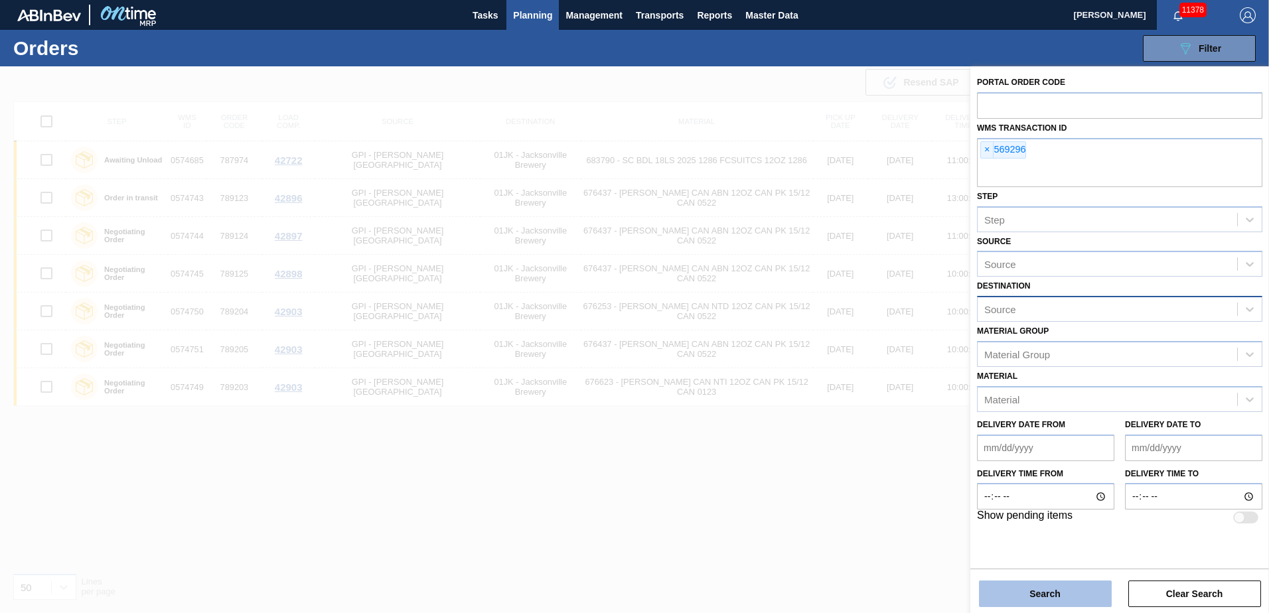
click at [1110, 595] on button "Search" at bounding box center [1045, 594] width 133 height 27
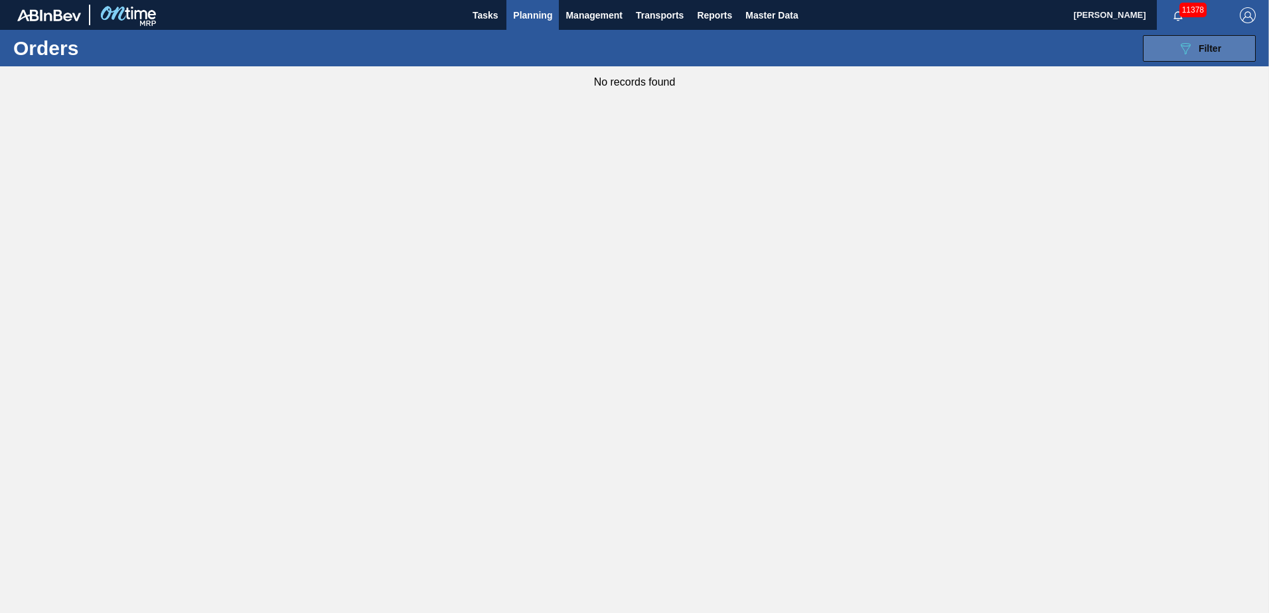
click at [1192, 52] on icon "089F7B8B-B2A5-4AFE-B5C0-19BA573D28AC" at bounding box center [1185, 48] width 16 height 16
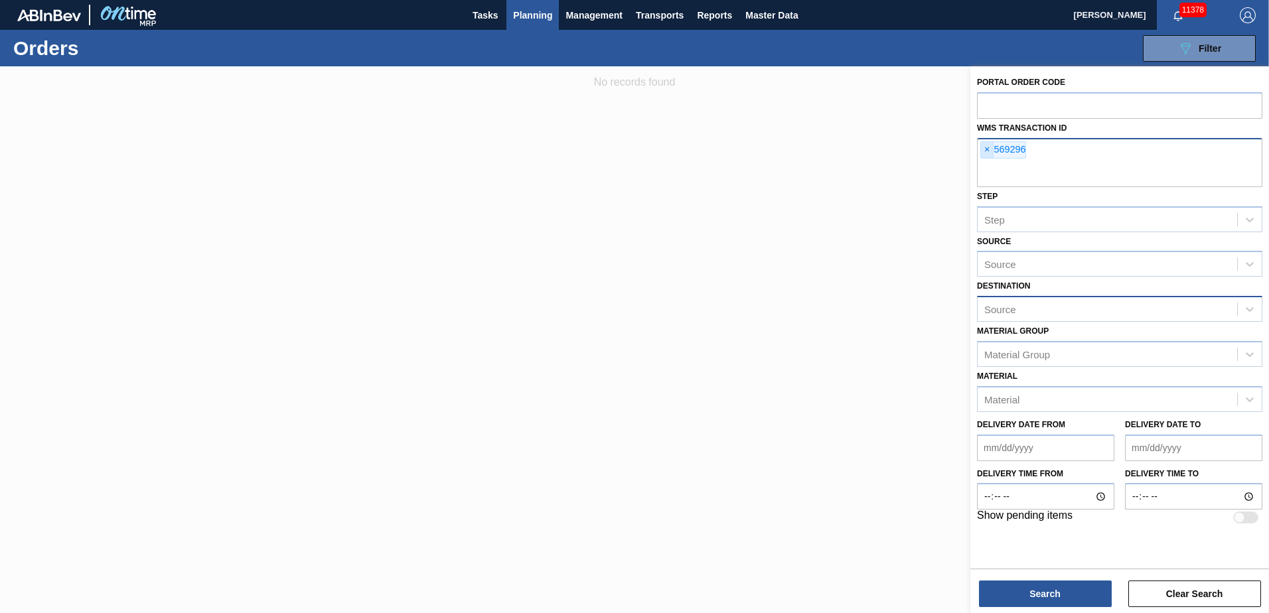
click at [991, 149] on span "×" at bounding box center [987, 150] width 13 height 16
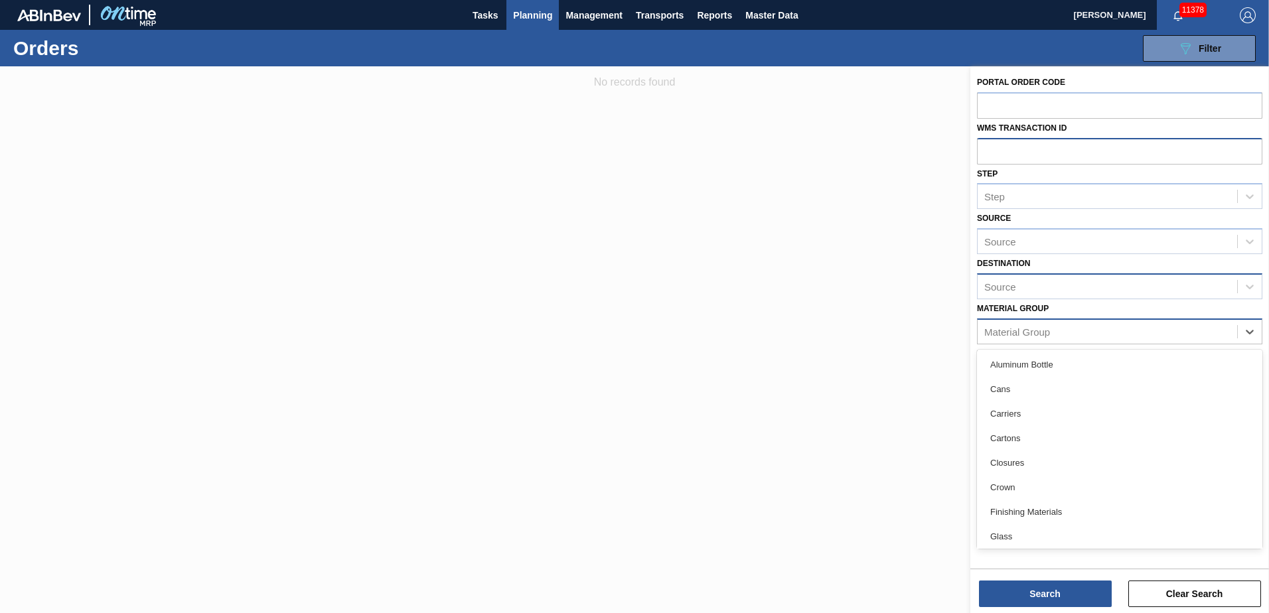
click at [1042, 339] on div "Material Group" at bounding box center [1106, 331] width 259 height 19
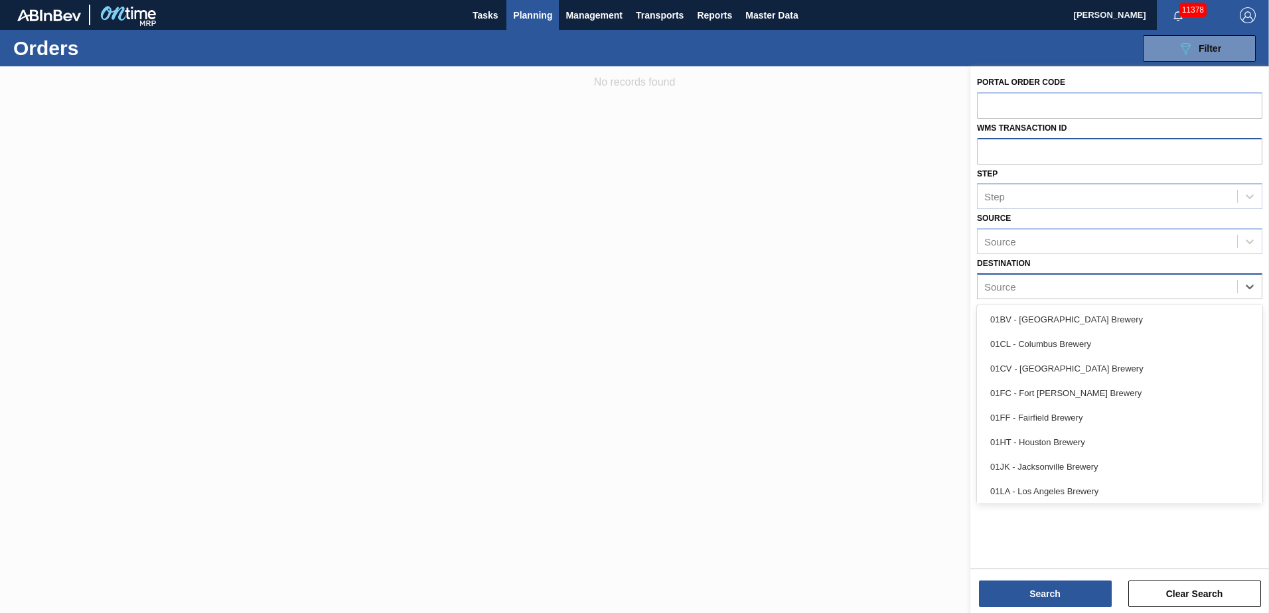
click at [1046, 287] on div "Source" at bounding box center [1106, 286] width 259 height 19
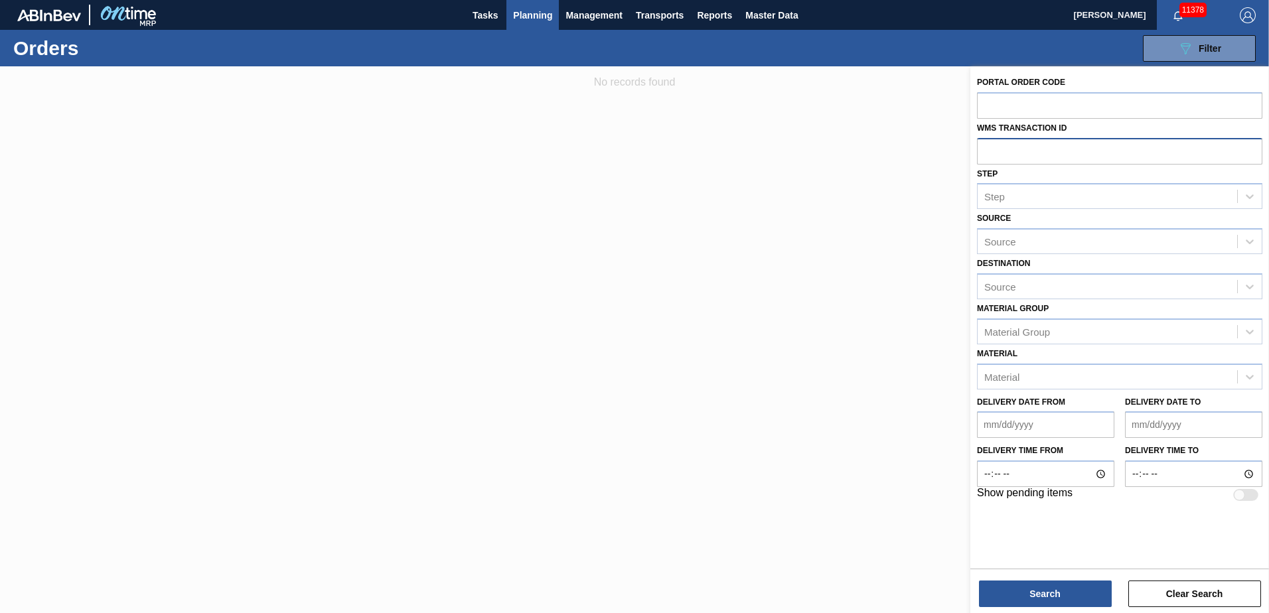
click at [1058, 265] on div "Destination Source" at bounding box center [1119, 276] width 285 height 45
click at [1046, 362] on div "Material Material" at bounding box center [1119, 366] width 285 height 45
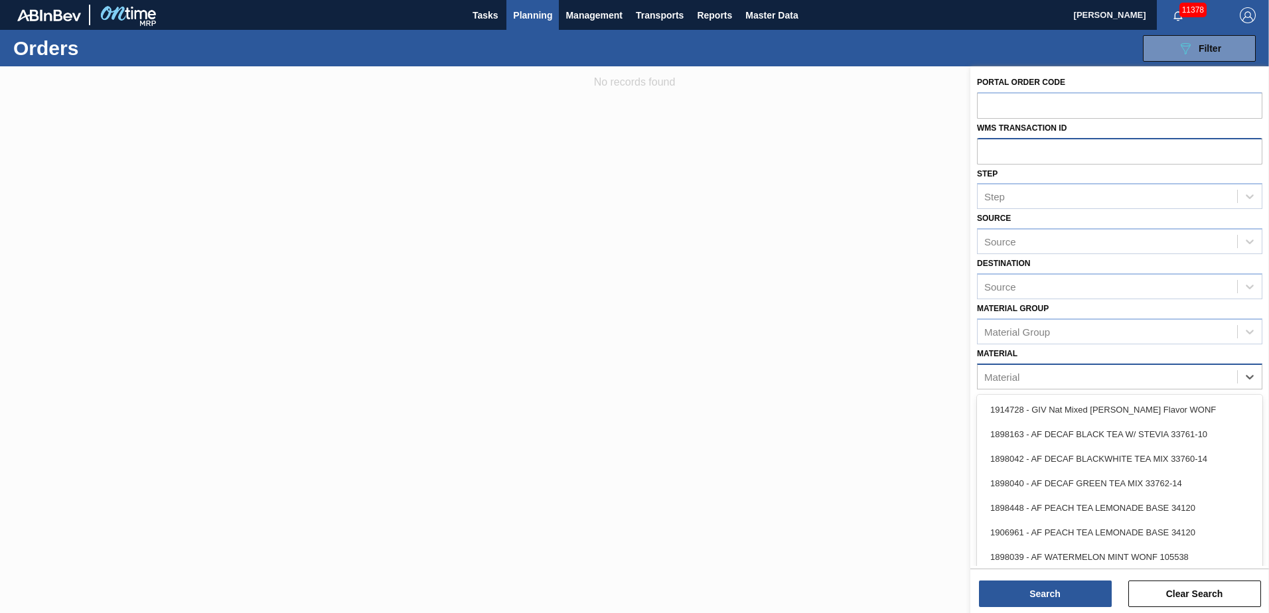
click at [1046, 375] on div "Material" at bounding box center [1106, 376] width 259 height 19
type input "631698"
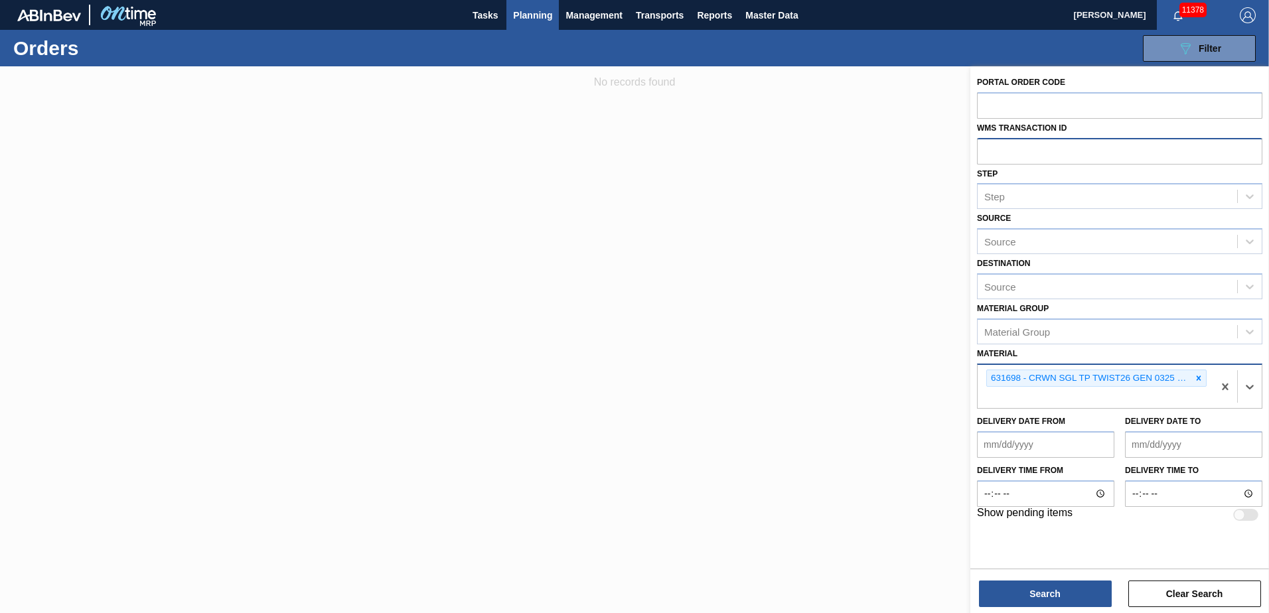
click at [1197, 377] on icon at bounding box center [1198, 378] width 5 height 5
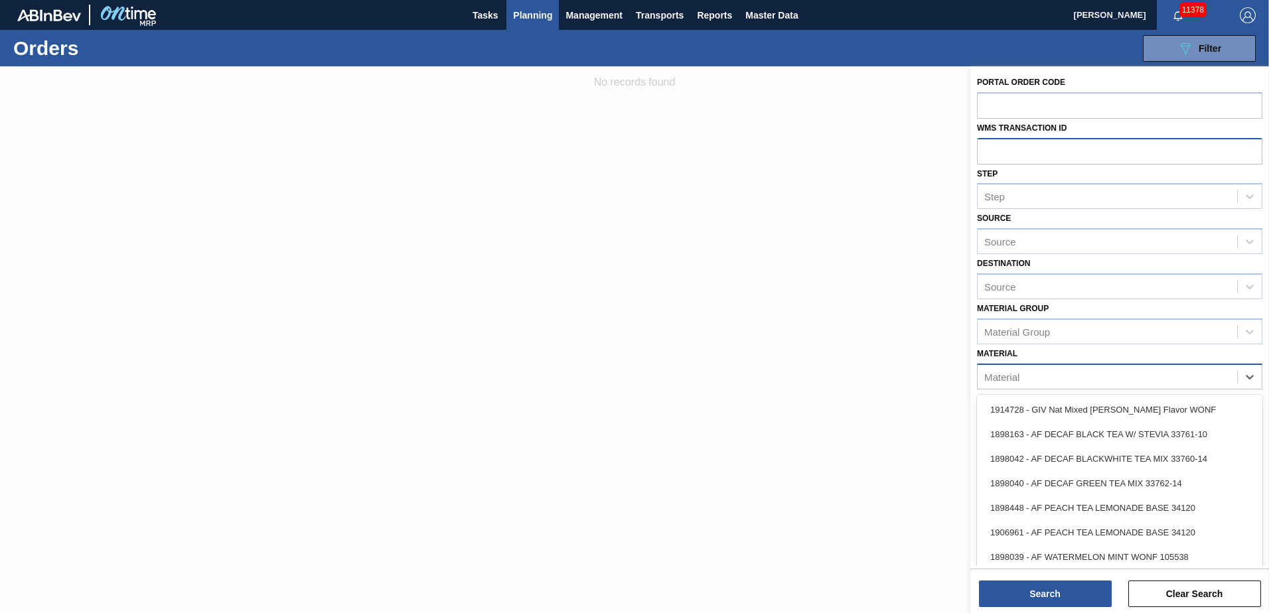
click at [1197, 377] on div "Material" at bounding box center [1106, 376] width 259 height 19
type input "631615"
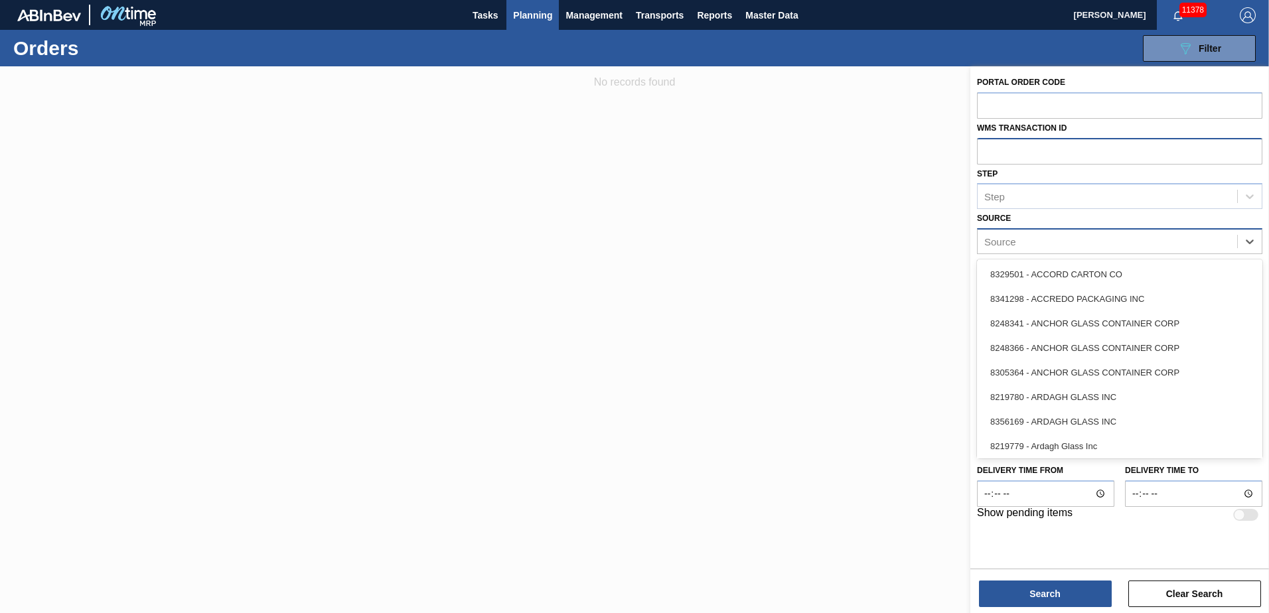
drag, startPoint x: 1122, startPoint y: 229, endPoint x: 1123, endPoint y: 238, distance: 8.7
click at [1122, 230] on div "Source" at bounding box center [1119, 241] width 285 height 26
type input "pel"
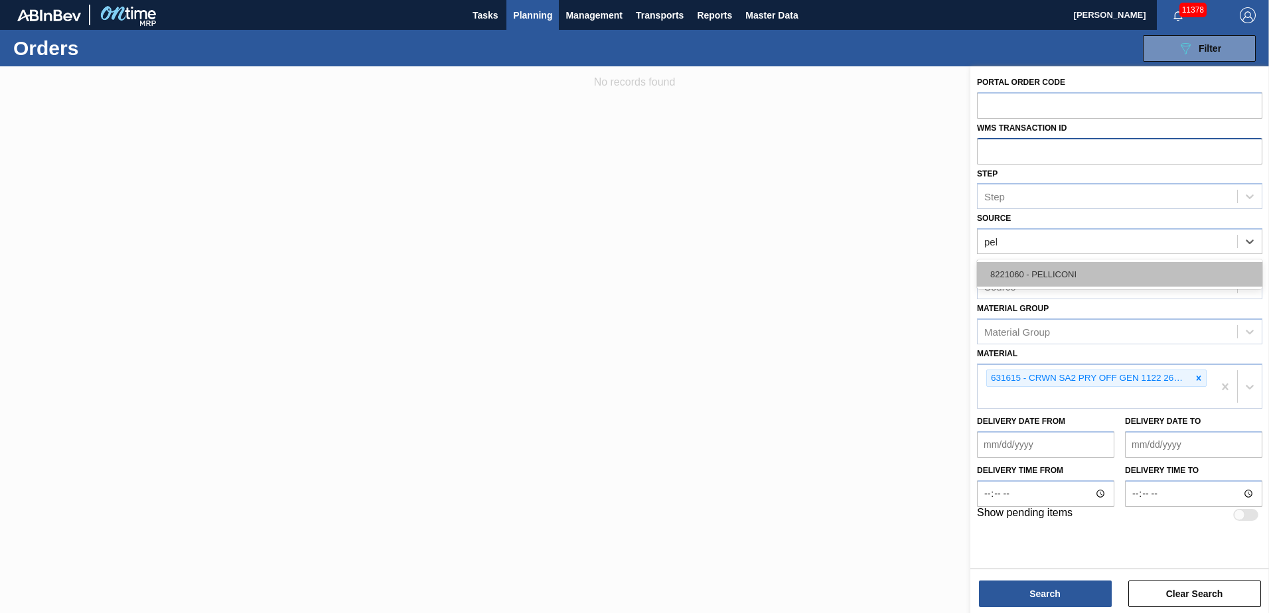
click at [1141, 283] on div "8221060 - PELLICONI" at bounding box center [1119, 274] width 285 height 25
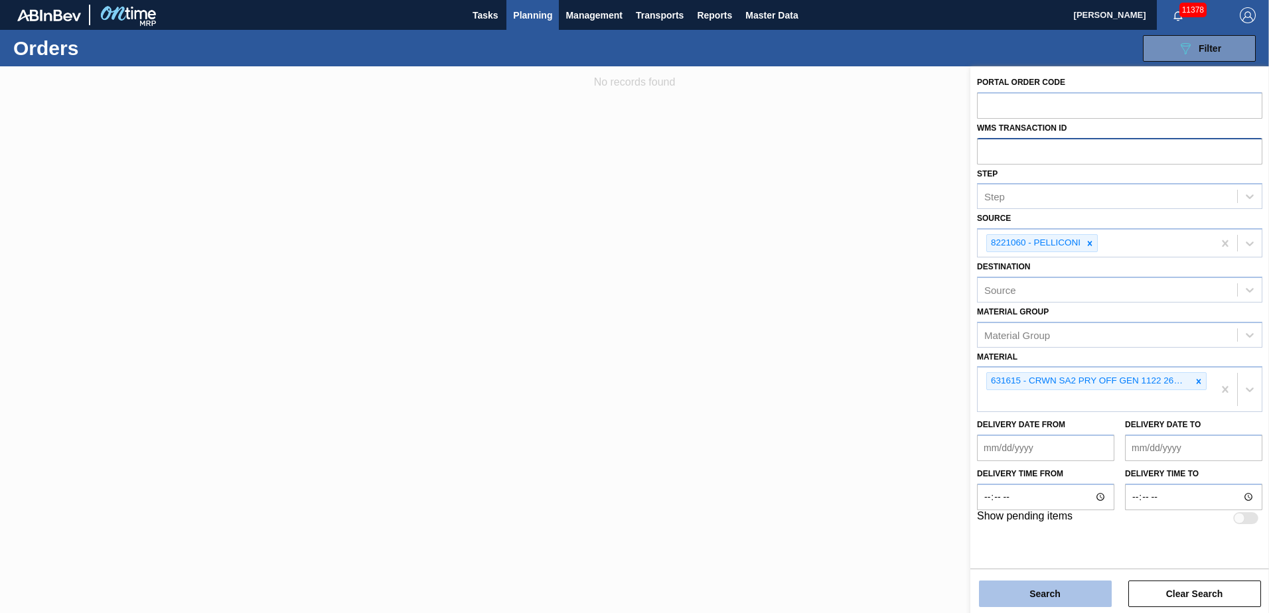
click at [1091, 605] on button "Search" at bounding box center [1045, 594] width 133 height 27
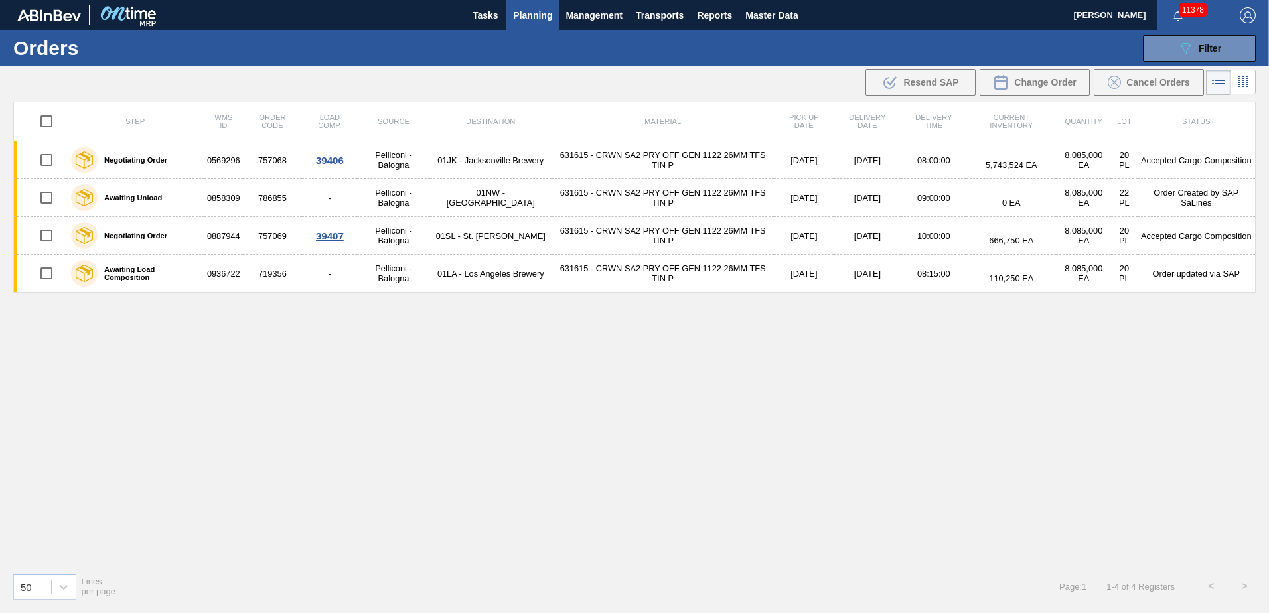
click at [672, 429] on div "Step WMS ID Order Code Load Comp. Source Destination Material Pick up Date Deli…" at bounding box center [634, 332] width 1242 height 460
